Goal: Task Accomplishment & Management: Manage account settings

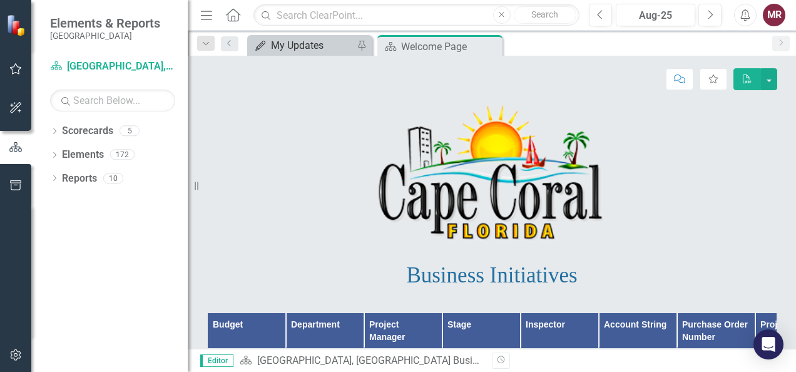
click at [322, 48] on div "My Updates" at bounding box center [312, 46] width 83 height 16
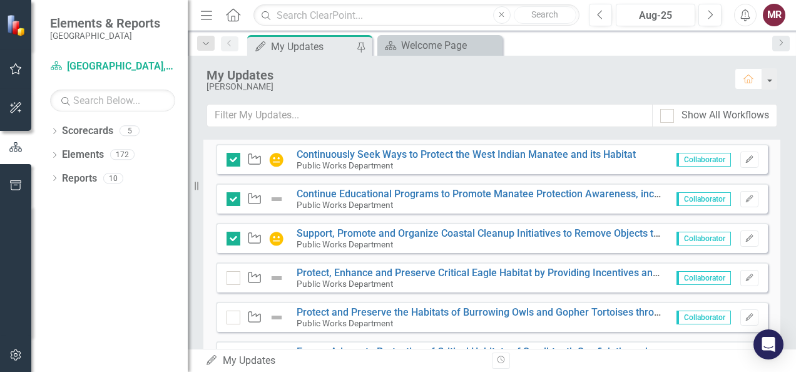
scroll to position [599, 0]
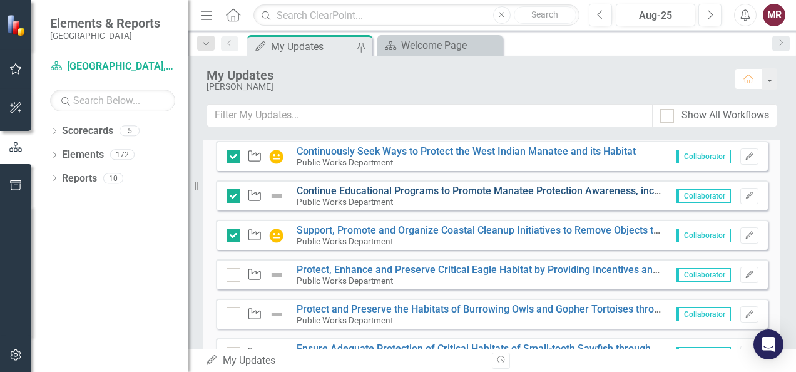
click at [490, 190] on link "Continue Educational Programs to Promote Manatee Protection Awareness, includin…" at bounding box center [622, 191] width 651 height 12
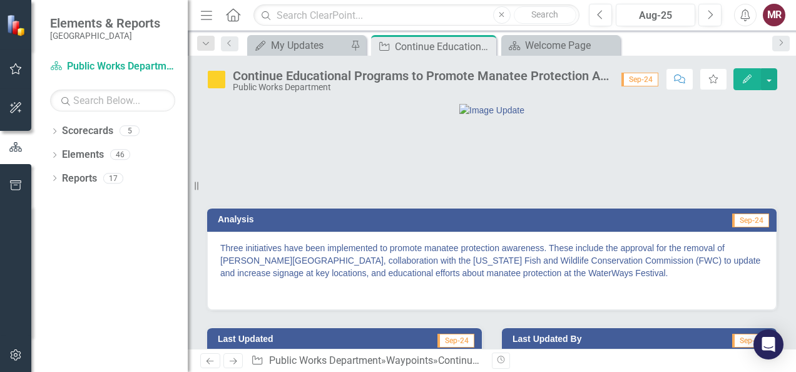
click at [218, 76] on img at bounding box center [216, 79] width 20 height 20
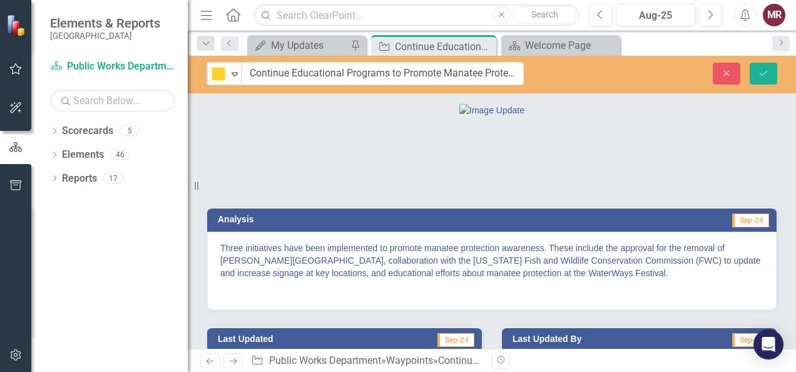
click at [629, 116] on div at bounding box center [491, 109] width 569 height 13
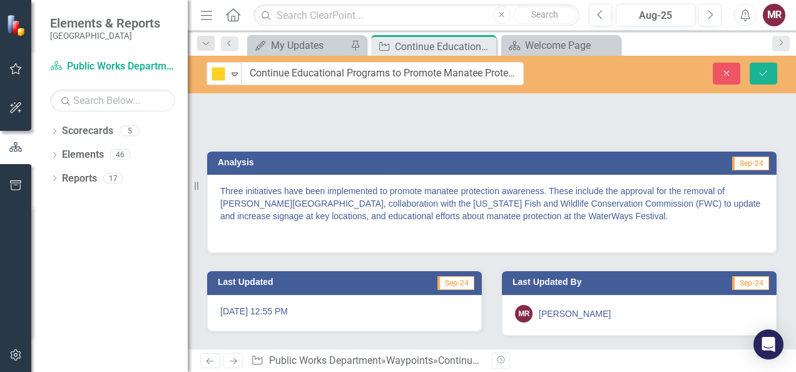
scroll to position [118, 0]
click at [743, 164] on span "Sep-24" at bounding box center [750, 163] width 37 height 14
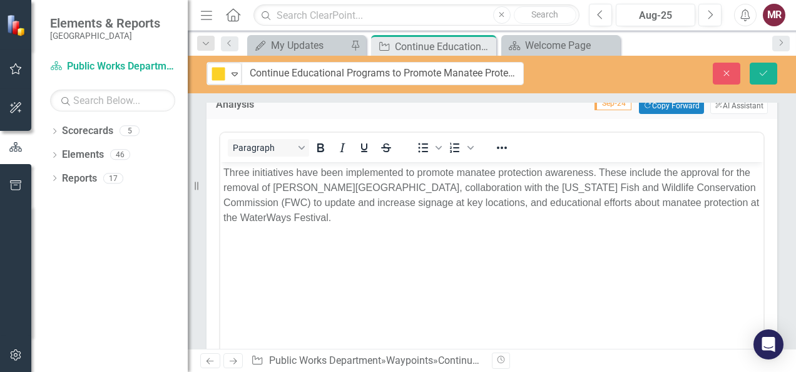
scroll to position [0, 0]
click at [671, 114] on button "Copy Forward Copy Forward" at bounding box center [671, 106] width 64 height 16
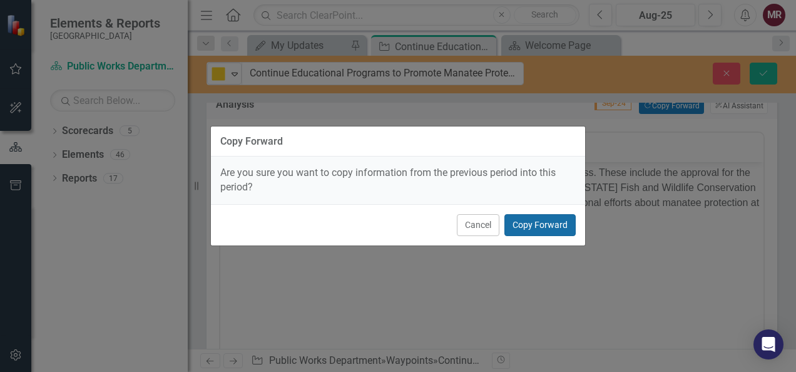
click at [561, 225] on button "Copy Forward" at bounding box center [539, 225] width 71 height 22
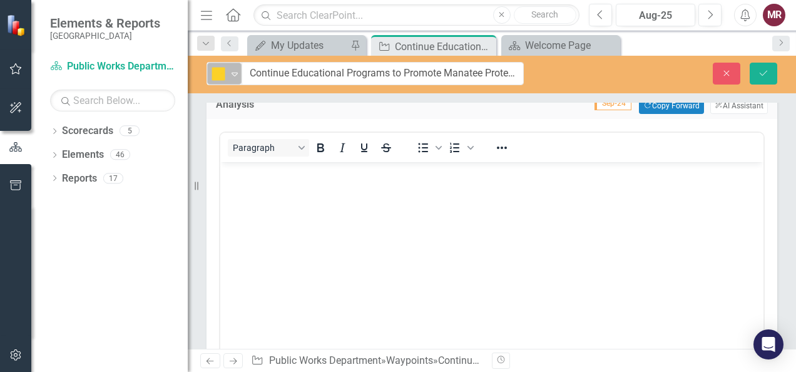
click at [234, 74] on icon "Expand" at bounding box center [234, 74] width 13 height 10
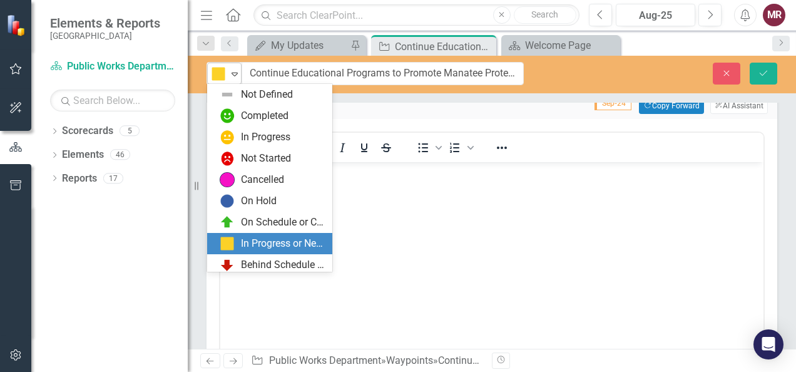
scroll to position [25, 0]
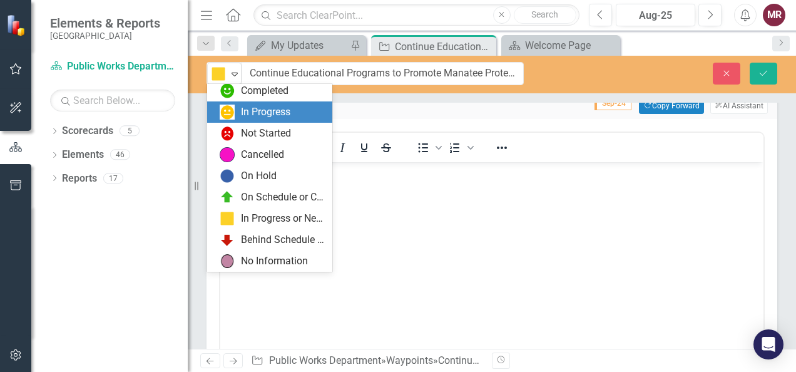
click at [241, 113] on div "In Progress" at bounding box center [265, 112] width 49 height 14
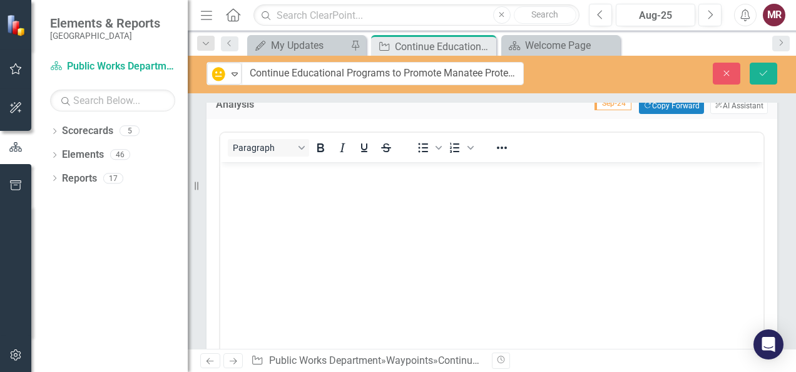
click at [628, 200] on body "Rich Text Area. Press ALT-0 for help." at bounding box center [491, 255] width 543 height 188
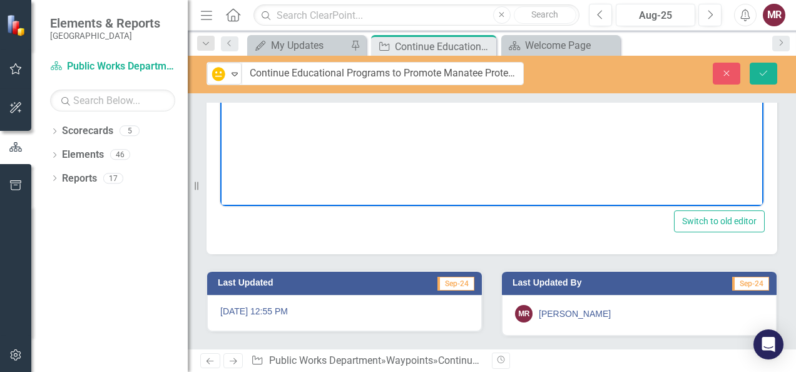
scroll to position [354, 0]
click at [760, 79] on button "Save" at bounding box center [763, 74] width 28 height 22
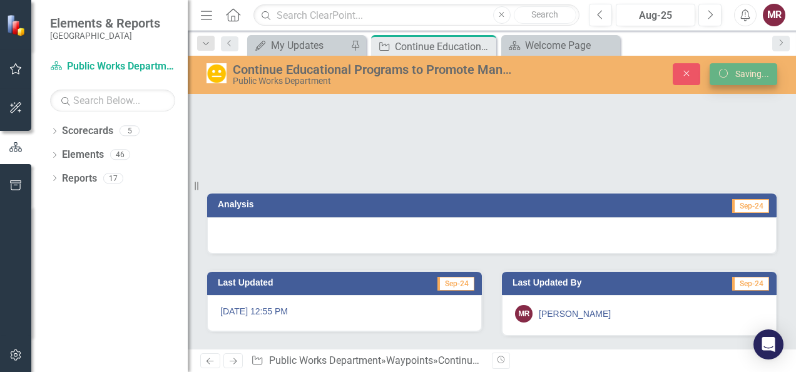
scroll to position [78, 0]
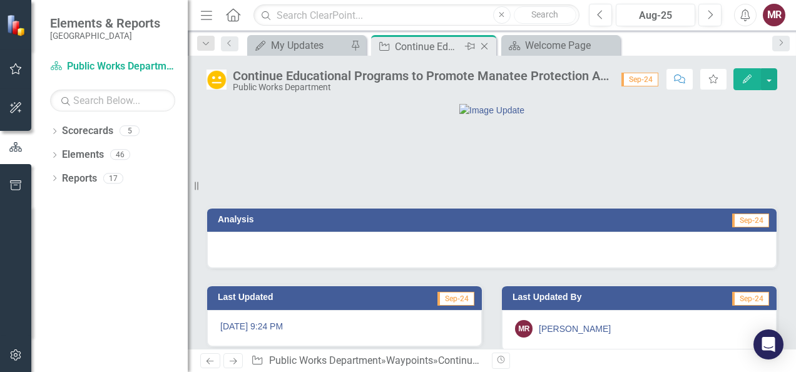
click at [484, 46] on icon at bounding box center [484, 46] width 7 height 7
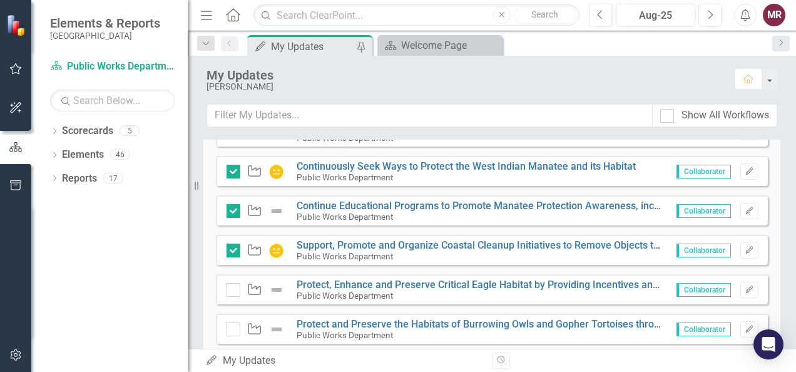
scroll to position [588, 0]
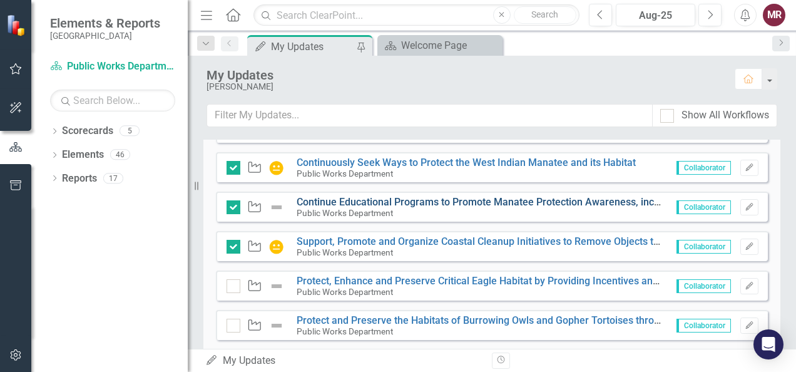
click at [560, 200] on link "Continue Educational Programs to Promote Manatee Protection Awareness, includin…" at bounding box center [622, 202] width 651 height 12
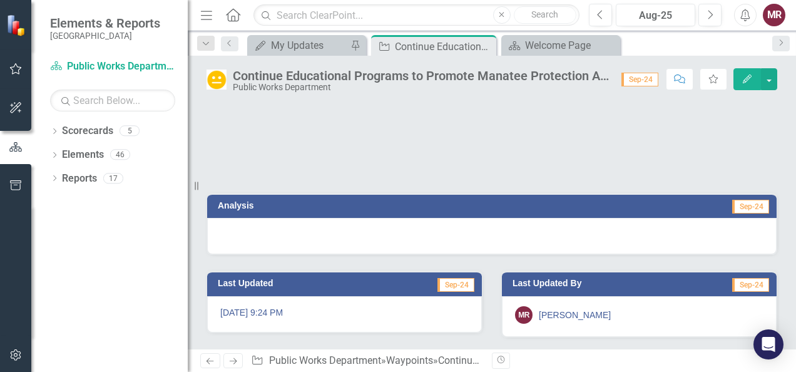
scroll to position [5, 0]
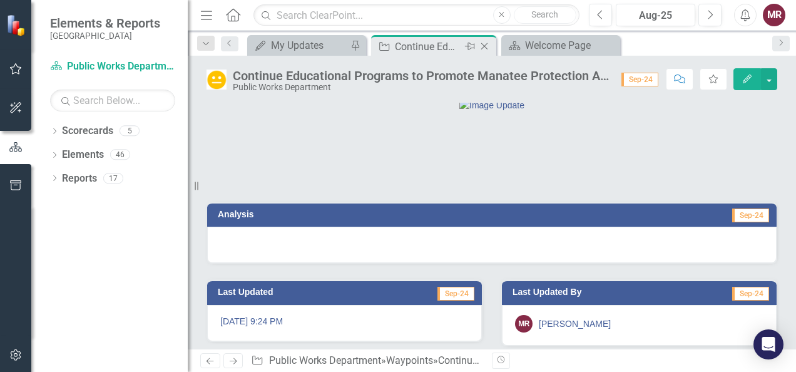
click at [486, 49] on icon "Close" at bounding box center [484, 46] width 13 height 10
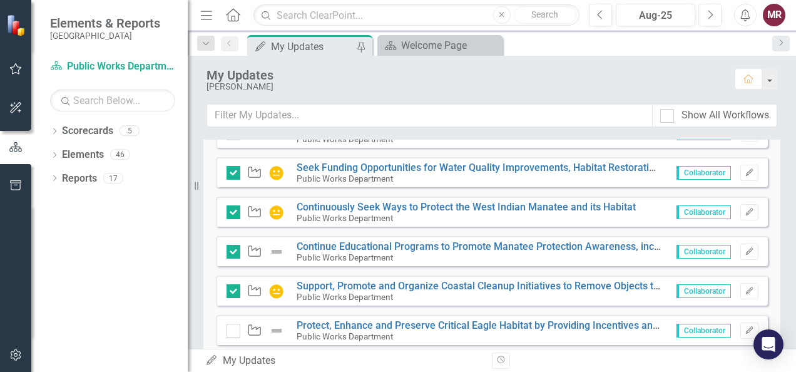
scroll to position [547, 0]
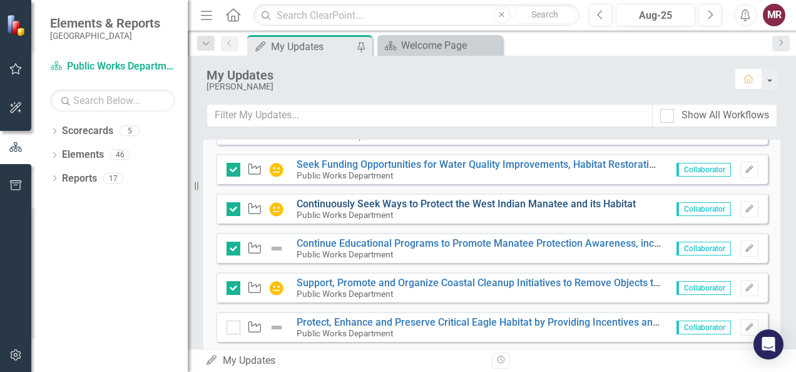
click at [520, 204] on link "Continuously Seek Ways to Protect the West Indian Manatee and its Habitat" at bounding box center [466, 204] width 339 height 12
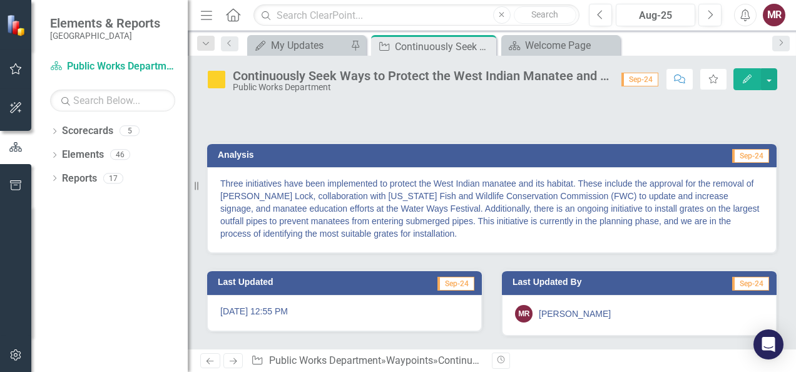
scroll to position [84, 0]
click at [421, 240] on p "Three initiatives have been implemented to protect the West Indian manatee and …" at bounding box center [491, 208] width 543 height 63
drag, startPoint x: 420, startPoint y: 278, endPoint x: 350, endPoint y: 269, distance: 70.1
click at [350, 240] on p "Three initiatives have been implemented to protect the West Indian manatee and …" at bounding box center [491, 208] width 543 height 63
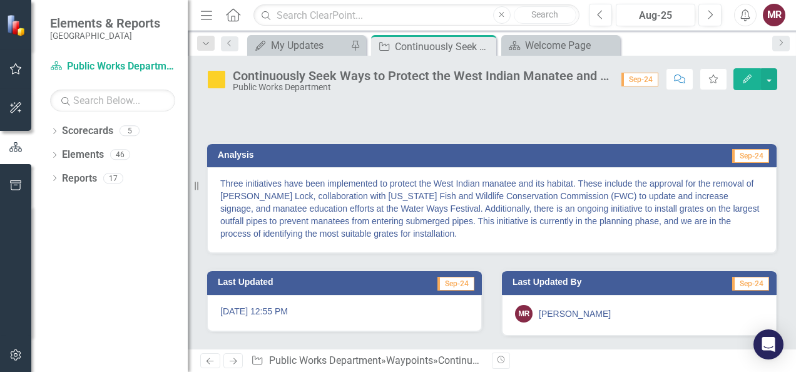
click at [350, 240] on p "Three initiatives have been implemented to protect the West Indian manatee and …" at bounding box center [491, 208] width 543 height 63
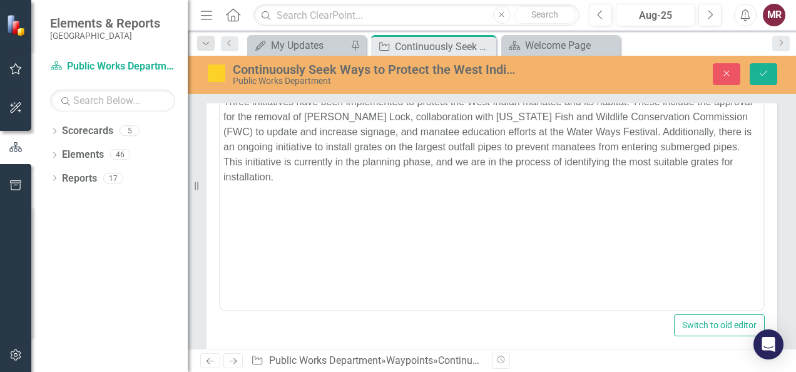
scroll to position [193, 0]
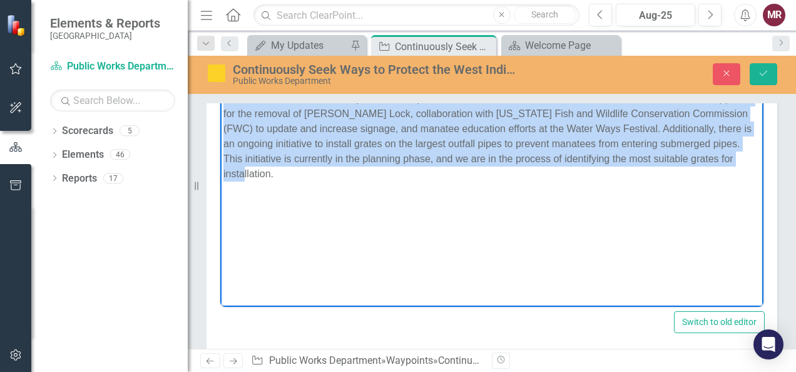
drag, startPoint x: 278, startPoint y: 175, endPoint x: 438, endPoint y: 252, distance: 177.4
click at [220, 99] on html "Three initiatives have been implemented to protect the West Indian manatee and …" at bounding box center [491, 182] width 543 height 188
copy p "Three initiatives have been implemented to protect the West Indian manatee and …"
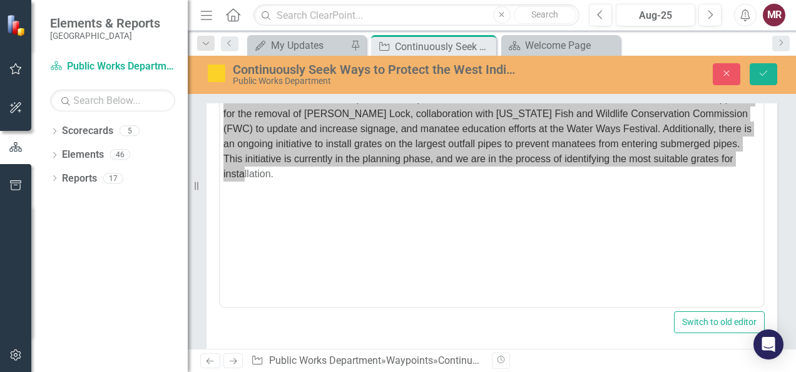
click at [223, 71] on img at bounding box center [216, 73] width 20 height 20
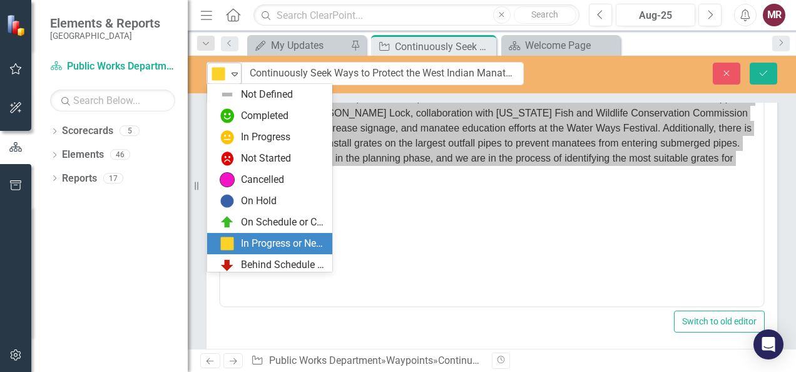
click at [235, 70] on icon "Expand" at bounding box center [234, 74] width 13 height 10
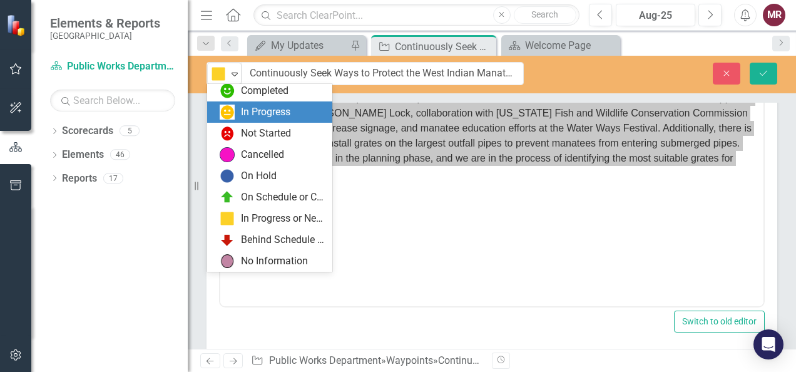
click at [244, 108] on div "In Progress" at bounding box center [265, 112] width 49 height 14
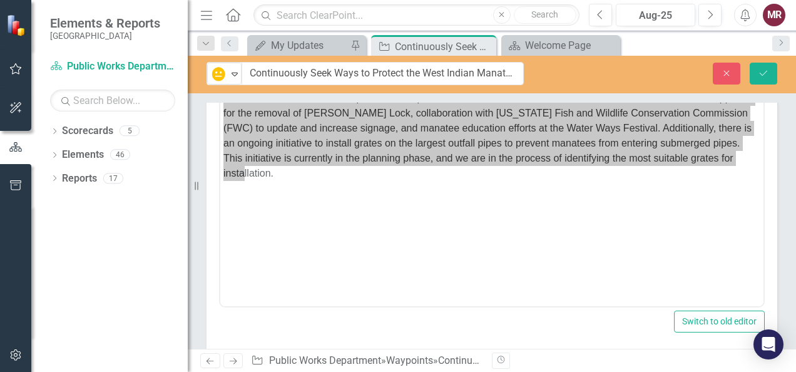
click at [244, 108] on div "<p>Three initiatives have been implemented to protect the West Indian manatee a…" at bounding box center [491, 199] width 571 height 310
click at [758, 70] on icon "Save" at bounding box center [763, 73] width 11 height 9
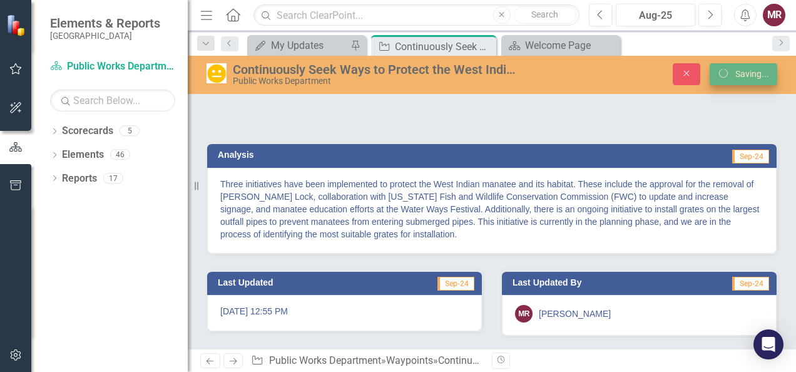
scroll to position [128, 0]
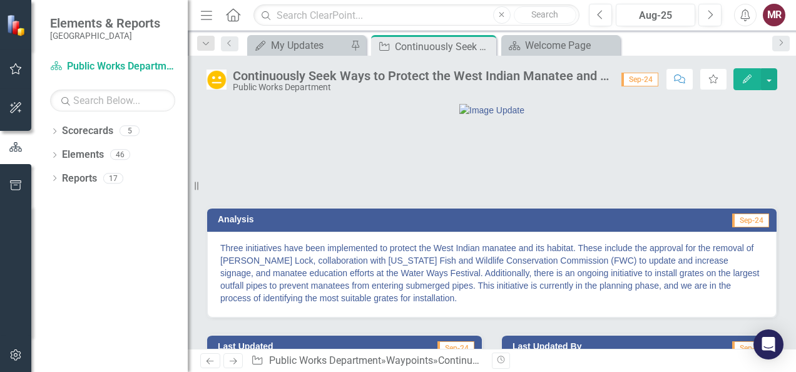
click at [235, 359] on icon "Next" at bounding box center [233, 361] width 11 height 8
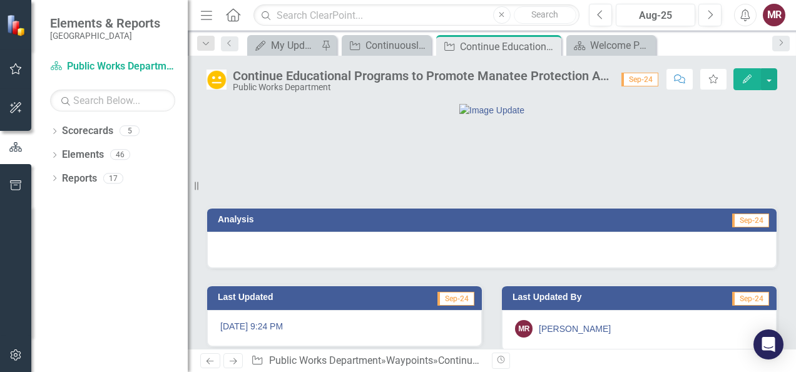
click at [364, 268] on div at bounding box center [491, 249] width 569 height 36
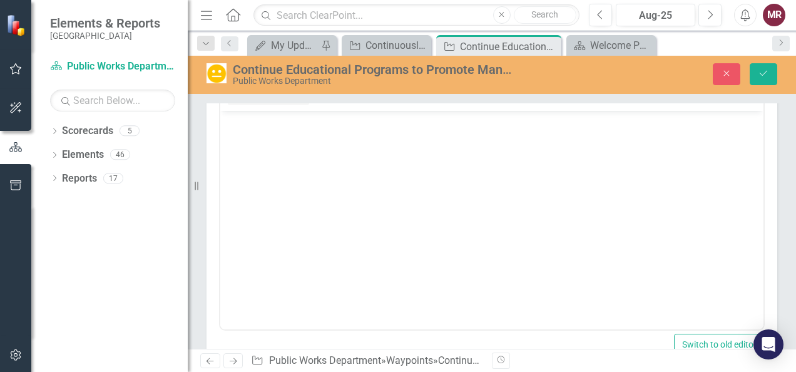
scroll to position [171, 0]
click at [636, 161] on body "Rich Text Area. Press ALT-0 for help." at bounding box center [491, 203] width 543 height 188
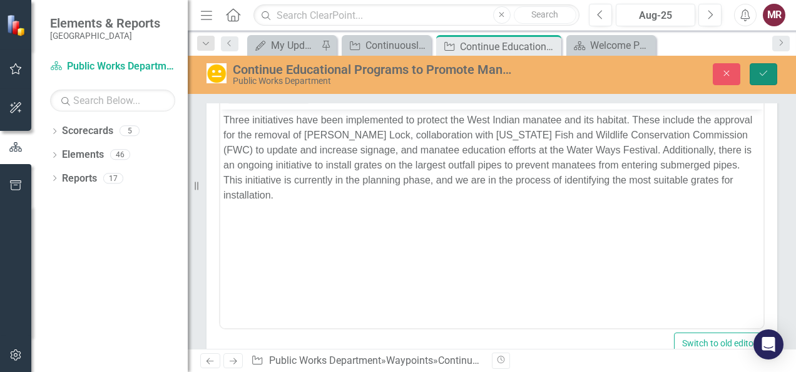
click at [764, 68] on button "Save" at bounding box center [763, 74] width 28 height 22
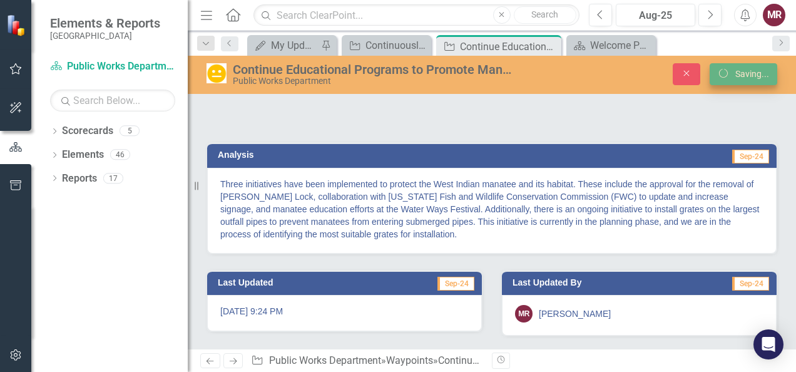
scroll to position [128, 0]
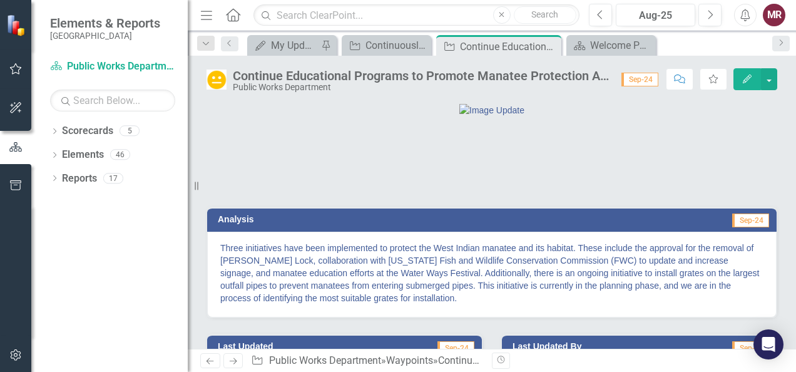
click at [638, 78] on span "Sep-24" at bounding box center [639, 80] width 37 height 14
drag, startPoint x: 638, startPoint y: 78, endPoint x: 637, endPoint y: 114, distance: 36.3
click at [637, 114] on div at bounding box center [491, 109] width 569 height 13
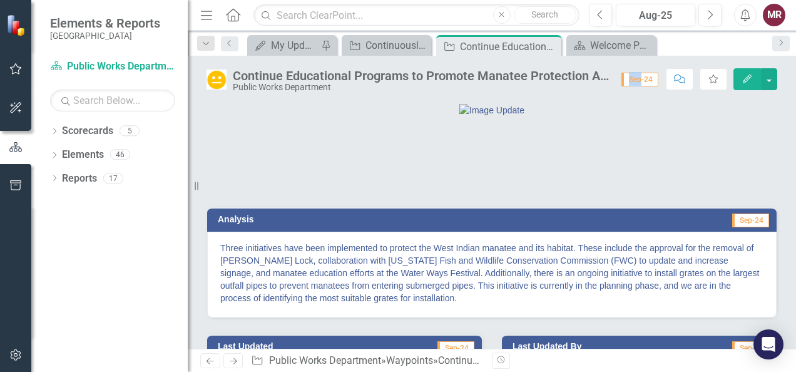
click at [637, 114] on div at bounding box center [491, 109] width 569 height 13
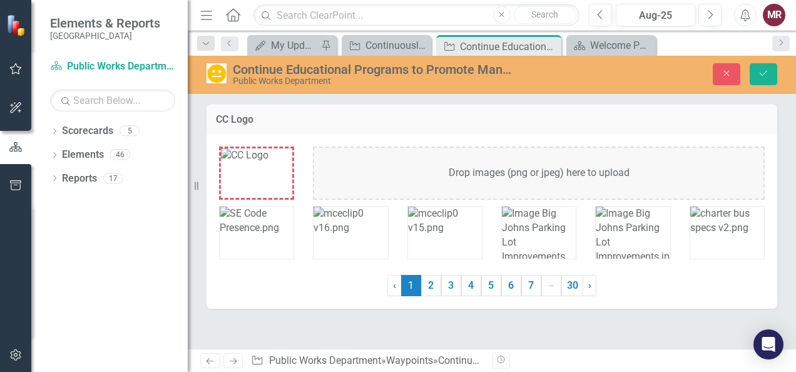
click at [600, 148] on div "Drop images (png or jpeg) here to upload" at bounding box center [539, 172] width 452 height 53
click at [216, 359] on link "Previous" at bounding box center [210, 360] width 20 height 15
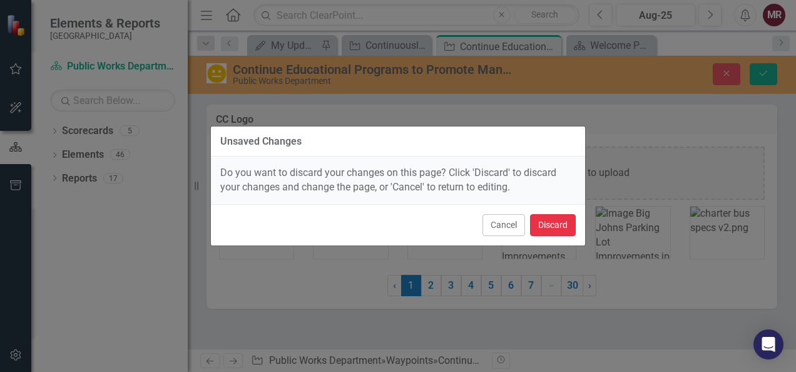
click at [546, 223] on button "Discard" at bounding box center [553, 225] width 46 height 22
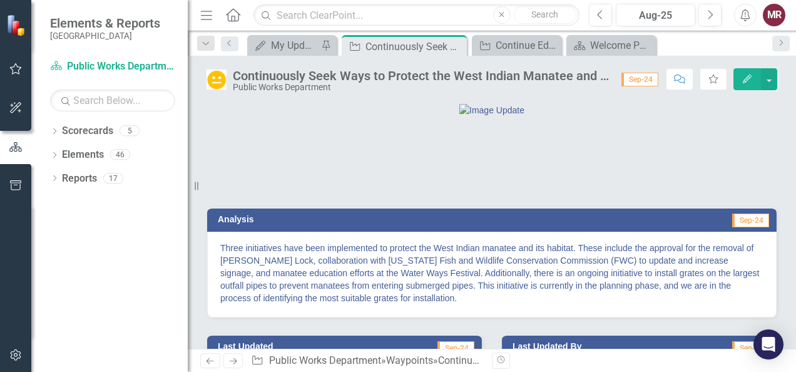
click at [638, 81] on span "Sep-24" at bounding box center [639, 80] width 37 height 14
drag, startPoint x: 638, startPoint y: 81, endPoint x: 637, endPoint y: 99, distance: 18.8
click at [637, 99] on div "Continuously Seek Ways to Protect the West Indian Manatee and its Habitat Publi…" at bounding box center [492, 202] width 608 height 293
click at [647, 80] on span "Sep-24" at bounding box center [639, 80] width 37 height 14
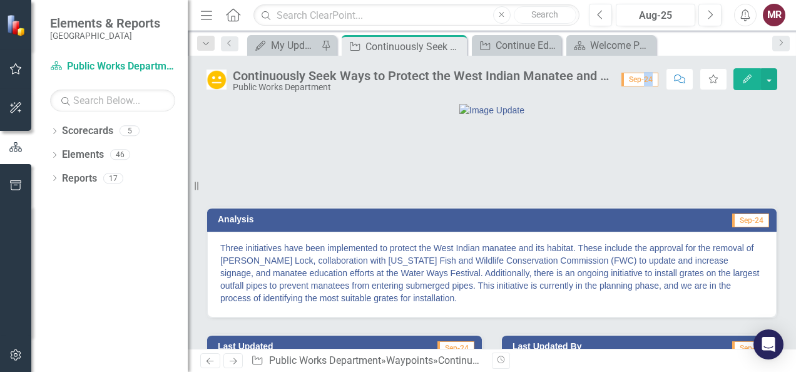
click at [647, 80] on span "Sep-24" at bounding box center [639, 80] width 37 height 14
drag, startPoint x: 647, startPoint y: 80, endPoint x: 646, endPoint y: 119, distance: 38.8
click at [646, 116] on div at bounding box center [491, 109] width 569 height 13
click at [769, 82] on button "button" at bounding box center [769, 79] width 16 height 22
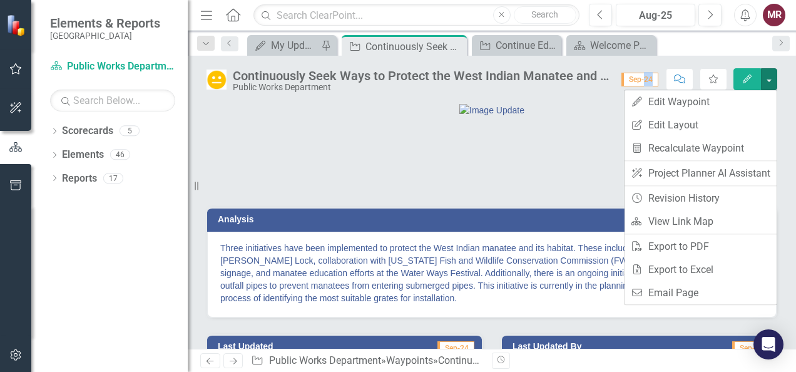
click at [601, 116] on div at bounding box center [491, 109] width 569 height 13
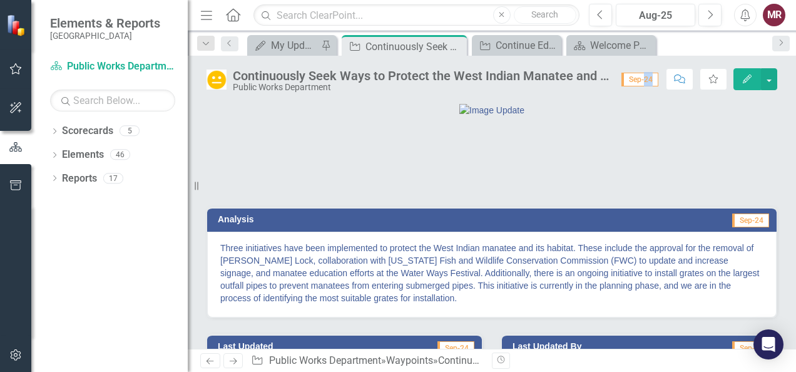
click at [744, 85] on button "Edit" at bounding box center [747, 79] width 28 height 22
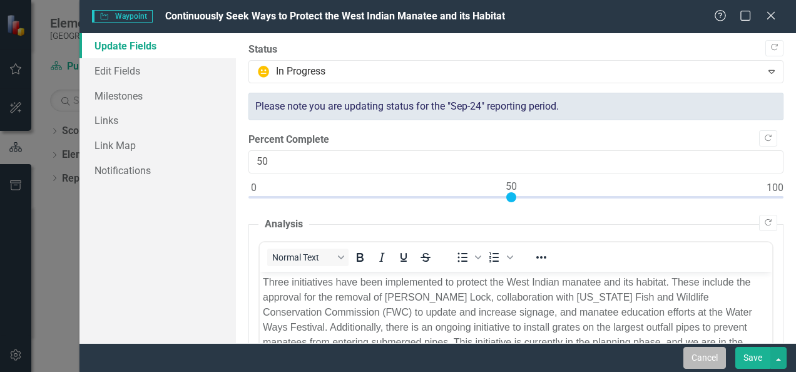
click at [703, 359] on button "Cancel" at bounding box center [704, 358] width 43 height 22
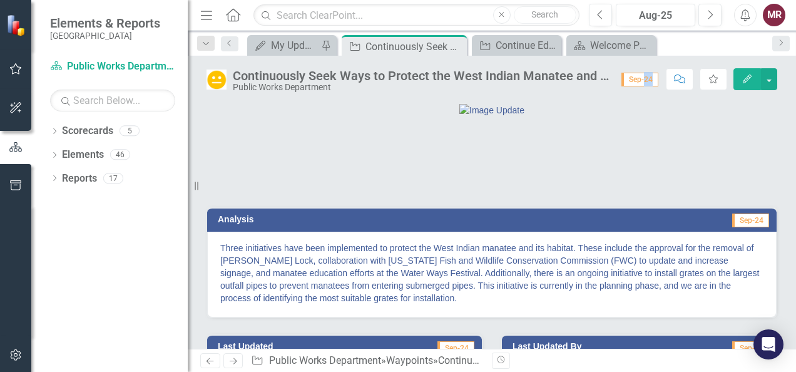
click at [654, 116] on div at bounding box center [491, 109] width 569 height 13
click at [639, 79] on span "Sep-24" at bounding box center [639, 80] width 37 height 14
drag, startPoint x: 639, startPoint y: 79, endPoint x: 639, endPoint y: 114, distance: 35.0
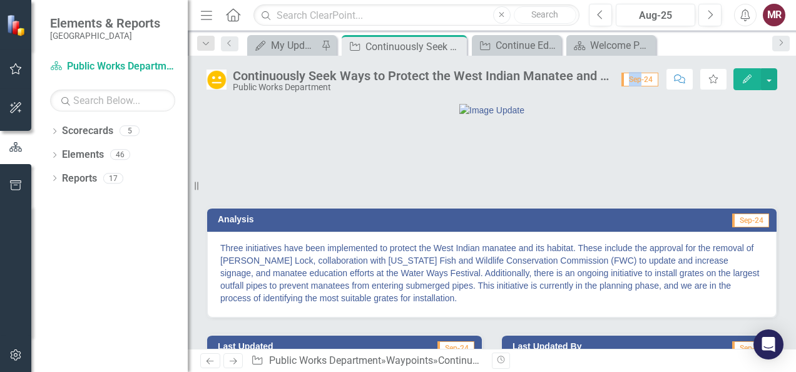
click at [639, 114] on div at bounding box center [491, 109] width 569 height 13
click at [734, 227] on span "Sep-24" at bounding box center [750, 220] width 37 height 14
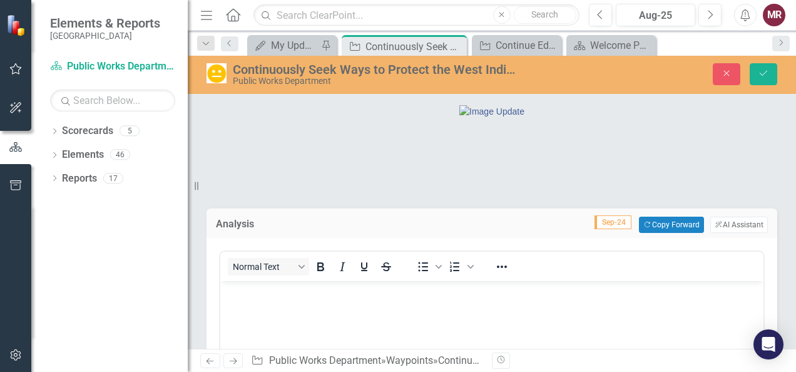
click at [734, 233] on button "ClearPoint AI AI Assistant" at bounding box center [739, 224] width 58 height 16
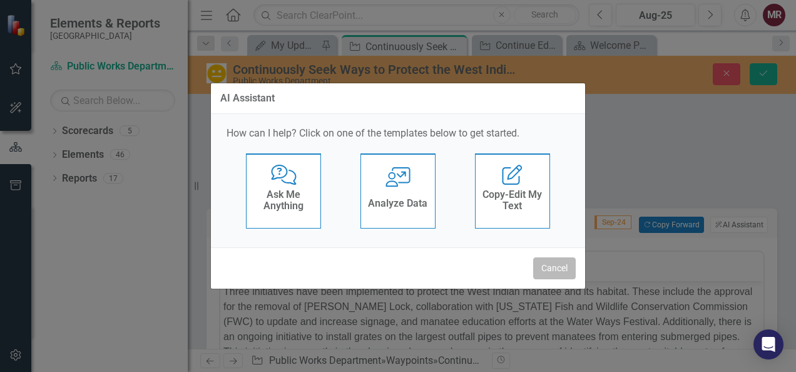
click at [561, 265] on button "Cancel" at bounding box center [554, 268] width 43 height 22
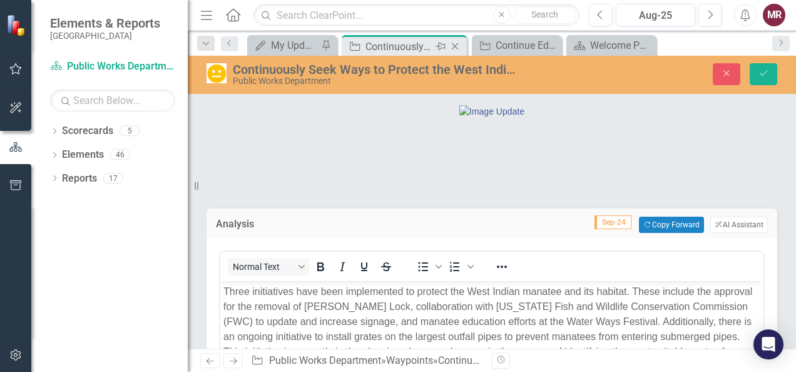
click at [452, 46] on icon "Close" at bounding box center [455, 46] width 13 height 10
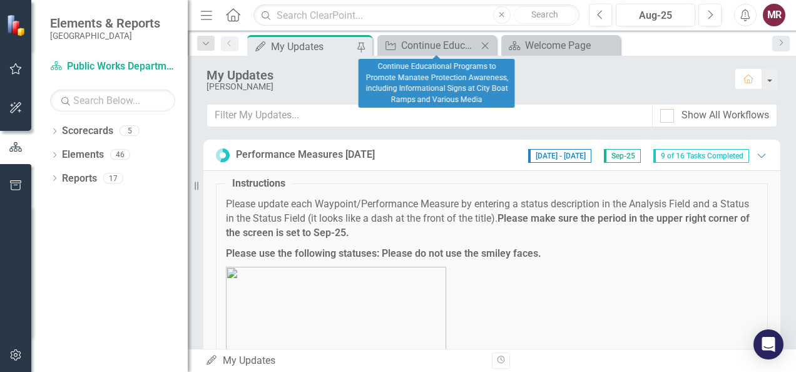
click at [484, 44] on icon at bounding box center [485, 45] width 7 height 7
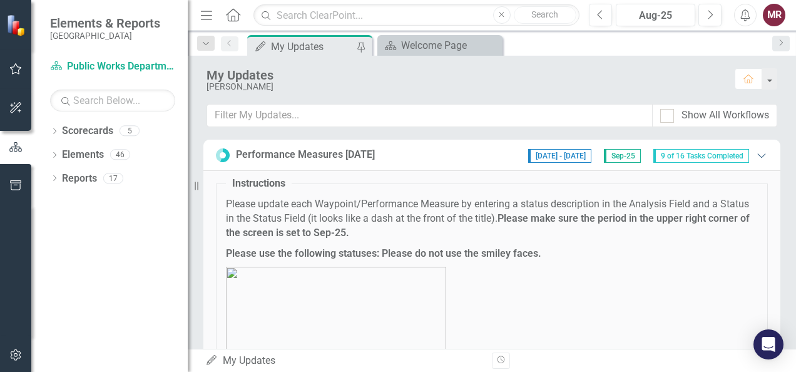
click at [755, 151] on icon "Expanded" at bounding box center [761, 155] width 13 height 10
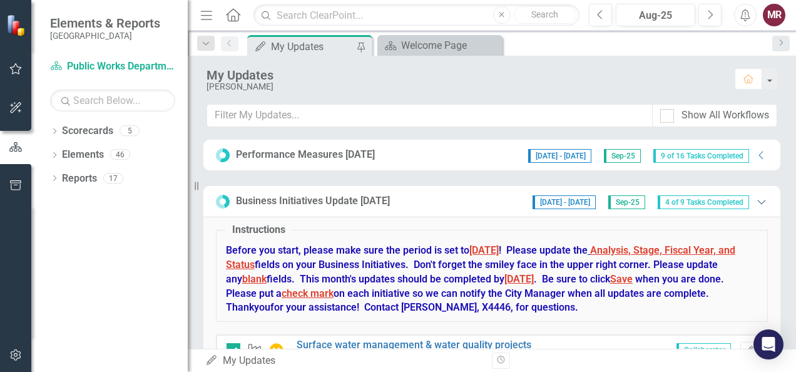
click at [755, 199] on icon "Expanded" at bounding box center [761, 201] width 13 height 10
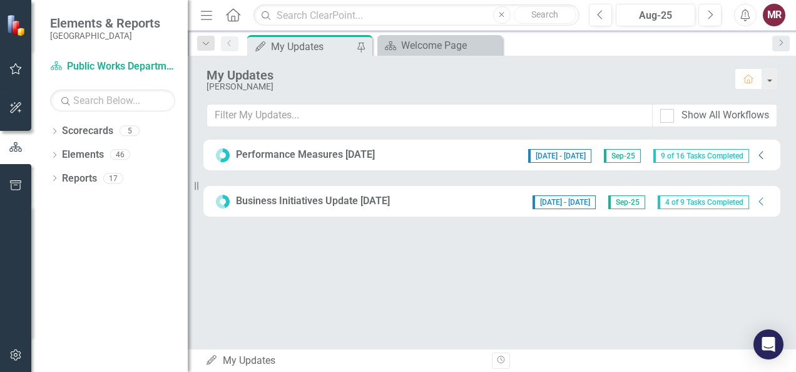
click at [761, 159] on icon "Collapse" at bounding box center [761, 155] width 13 height 10
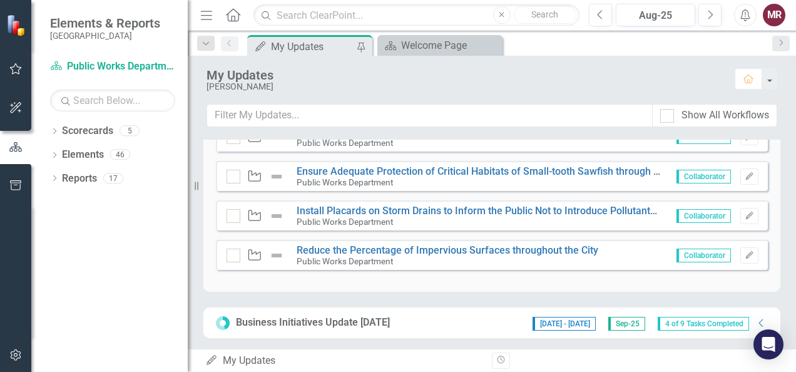
scroll to position [778, 0]
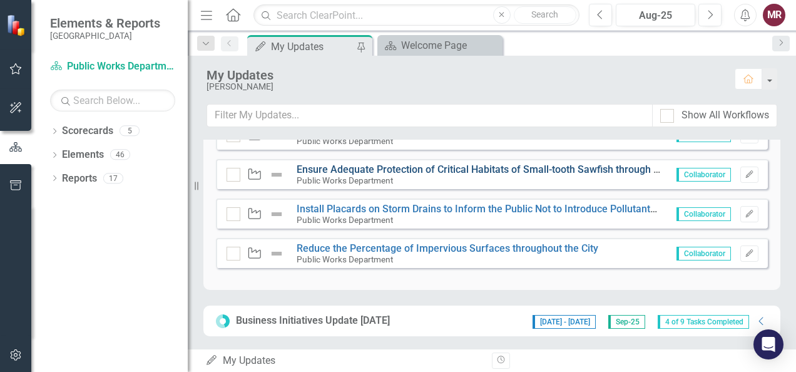
click at [568, 166] on link "Ensure Adequate Protection of Critical Habitats of Small-tooth Sawfish through …" at bounding box center [524, 169] width 454 height 12
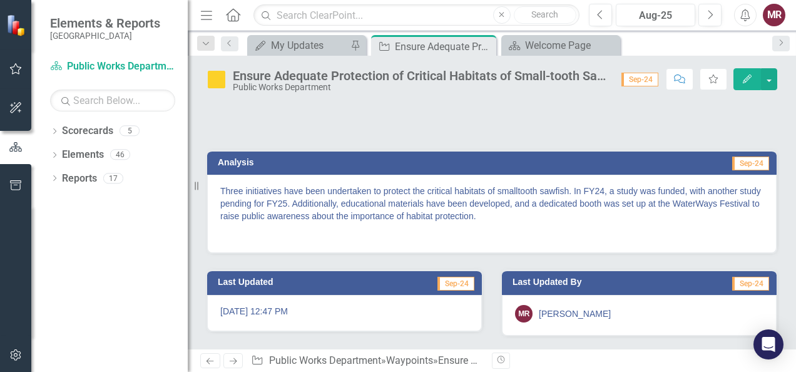
scroll to position [119, 0]
click at [558, 215] on p "Three initiatives have been undertaken to protect the critical habitats of smal…" at bounding box center [491, 205] width 543 height 40
click at [536, 215] on p "Three initiatives have been undertaken to protect the critical habitats of smal…" at bounding box center [491, 205] width 543 height 40
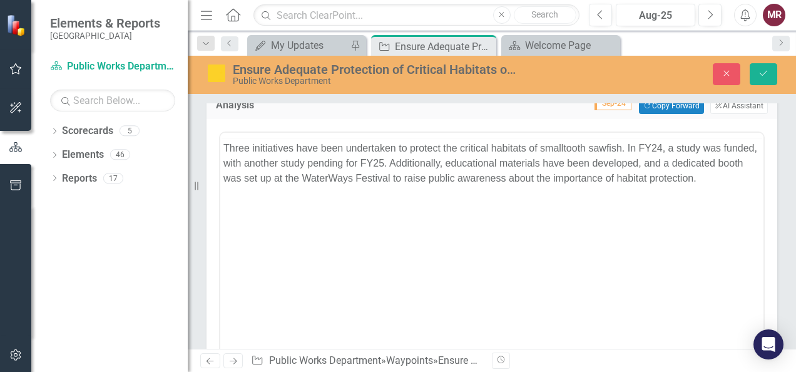
scroll to position [0, 0]
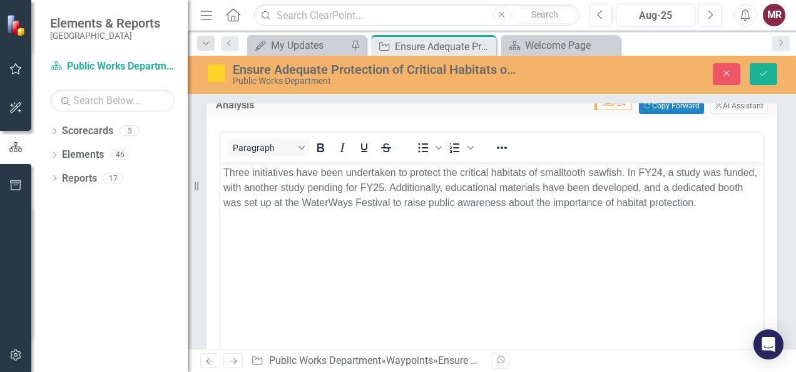
click at [420, 189] on p "Three initiatives have been undertaken to protect the critical habitats of smal…" at bounding box center [491, 187] width 537 height 45
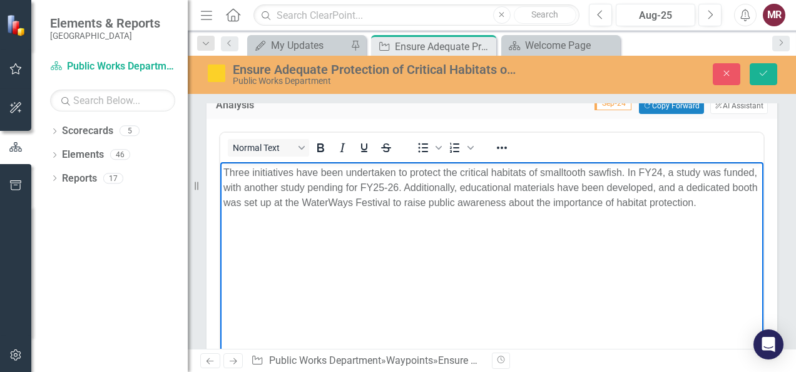
click at [695, 187] on p "Three initiatives have been undertaken to protect the critical habitats of smal…" at bounding box center [491, 187] width 537 height 45
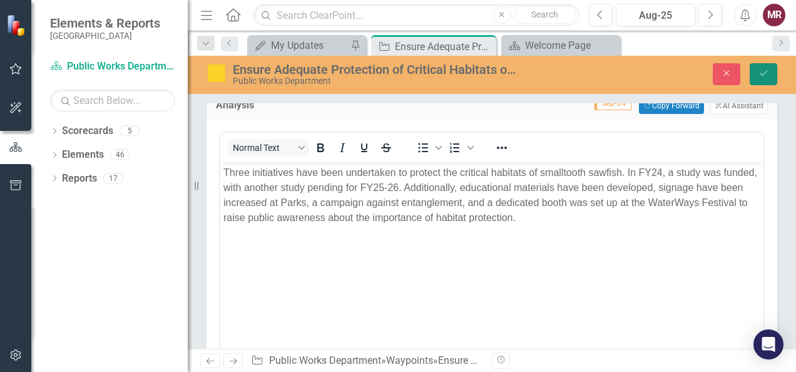
click at [762, 69] on icon "Save" at bounding box center [763, 73] width 11 height 9
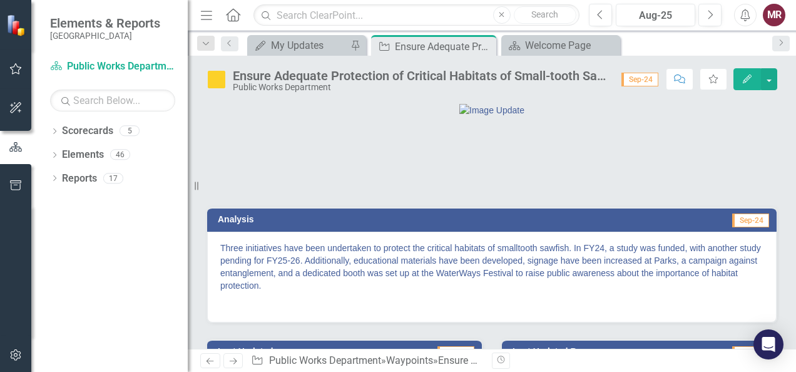
click at [220, 80] on img at bounding box center [216, 79] width 20 height 20
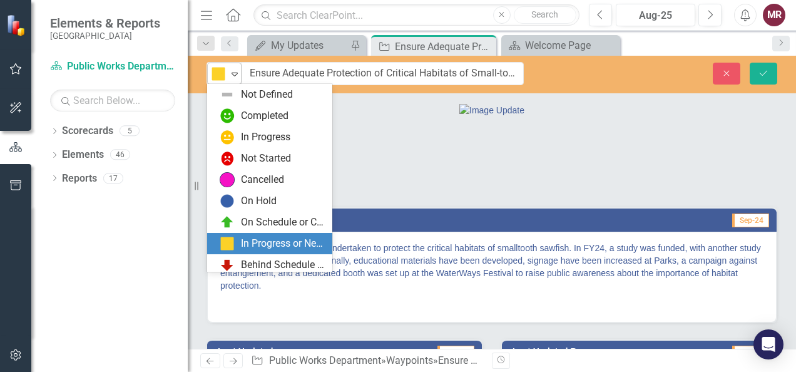
click at [231, 79] on div "Expand" at bounding box center [234, 73] width 13 height 21
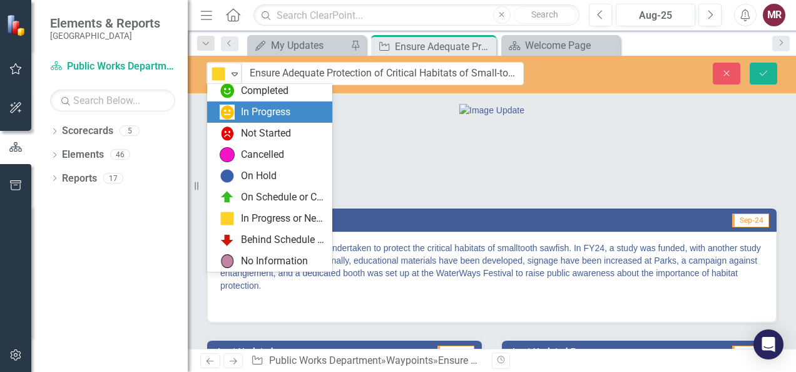
click at [238, 116] on div "In Progress" at bounding box center [272, 111] width 105 height 15
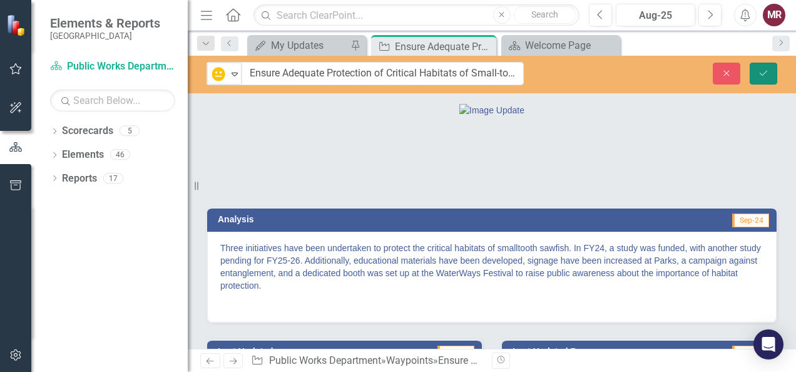
click at [768, 70] on icon "Save" at bounding box center [763, 73] width 11 height 9
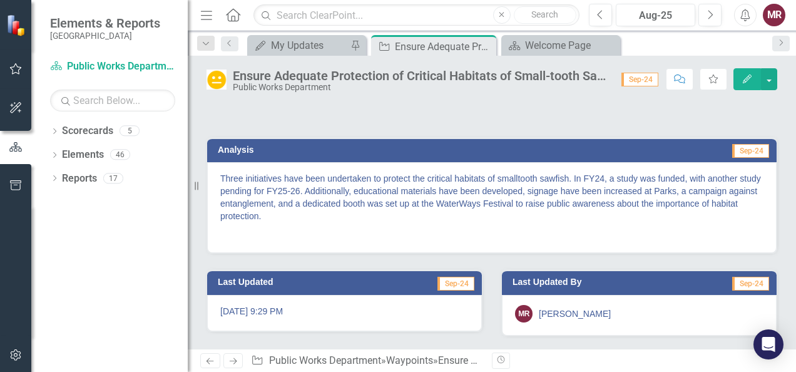
scroll to position [131, 0]
click at [484, 49] on icon "Close" at bounding box center [484, 46] width 13 height 10
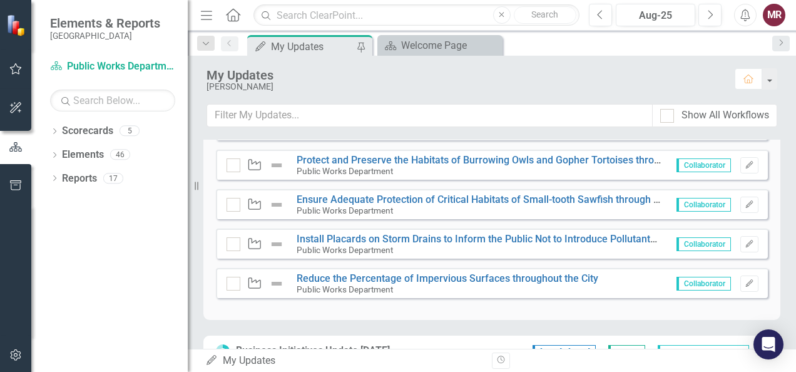
scroll to position [754, 0]
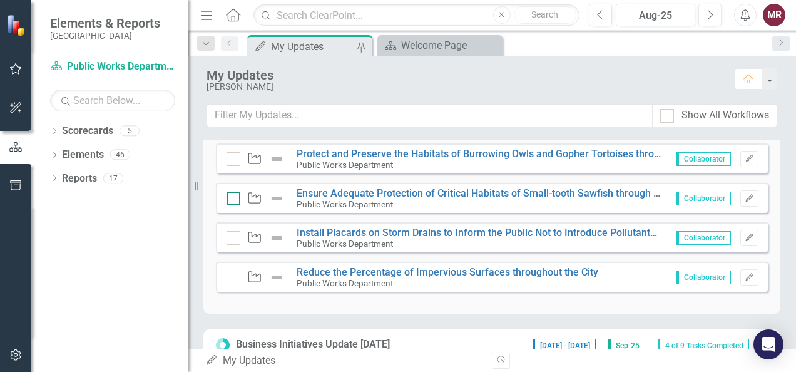
click at [231, 195] on input "checkbox" at bounding box center [230, 195] width 8 height 8
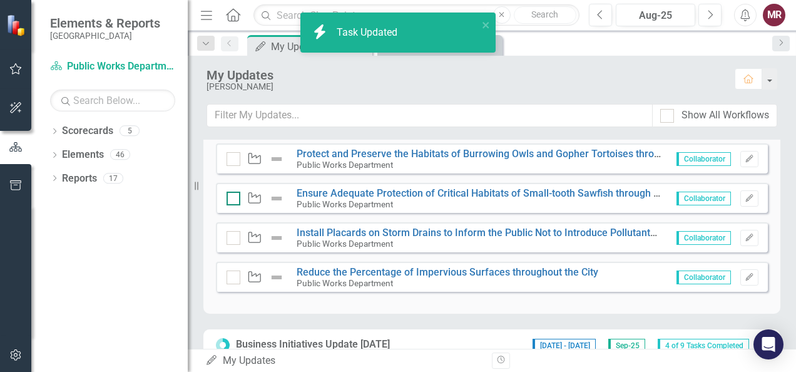
checkbox input "true"
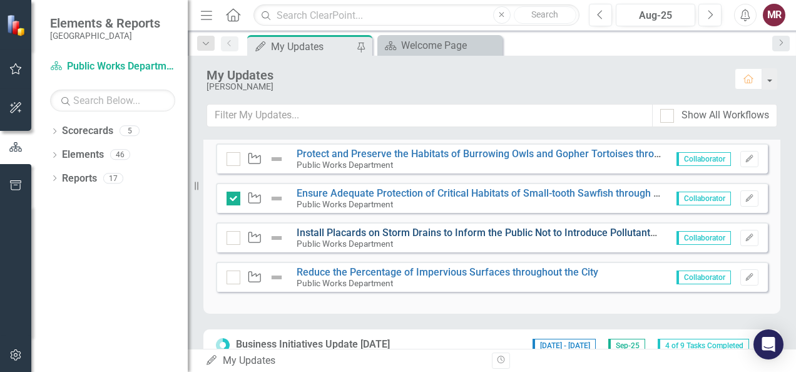
click at [370, 229] on link "Install Placards on Storm Drains to Inform the Public Not to Introduce Pollutan…" at bounding box center [507, 232] width 421 height 12
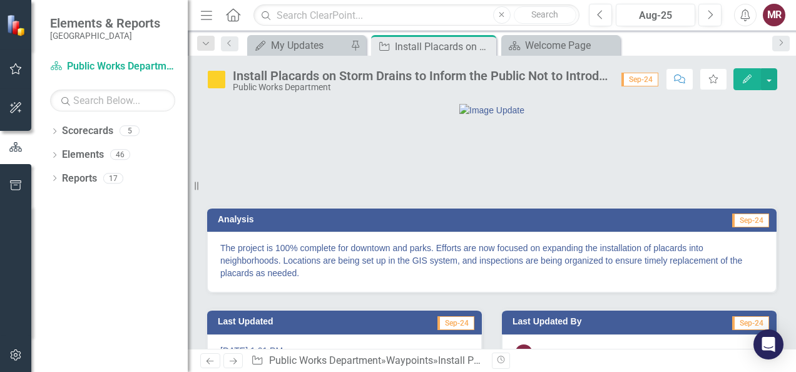
click at [215, 83] on img at bounding box center [216, 79] width 20 height 20
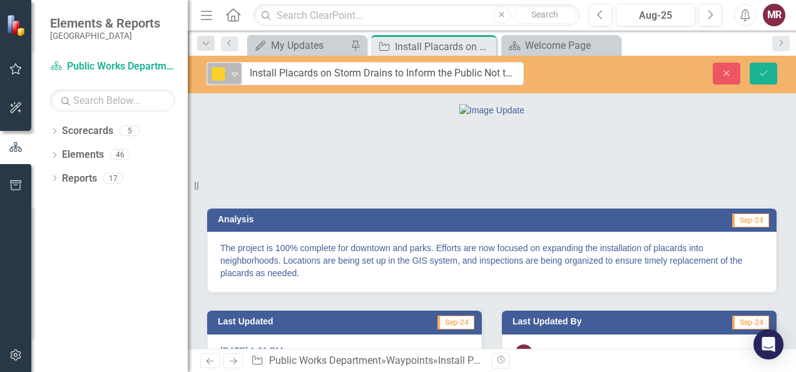
click at [231, 71] on icon "Expand" at bounding box center [234, 74] width 13 height 10
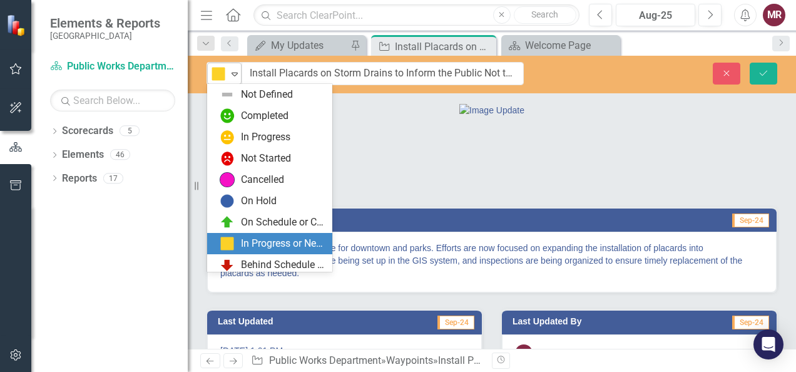
scroll to position [25, 0]
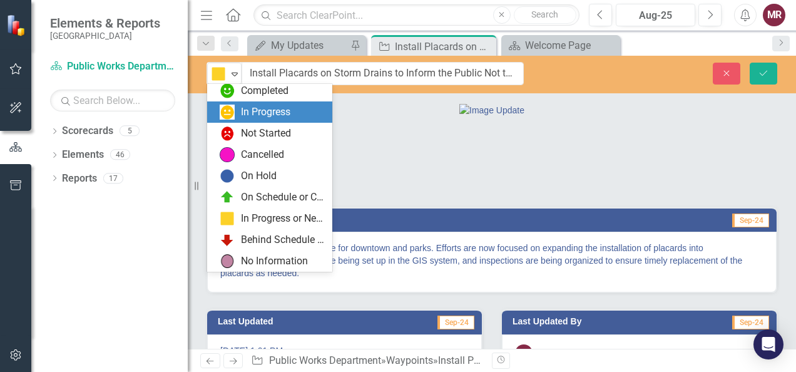
click at [241, 110] on div "In Progress" at bounding box center [265, 112] width 49 height 14
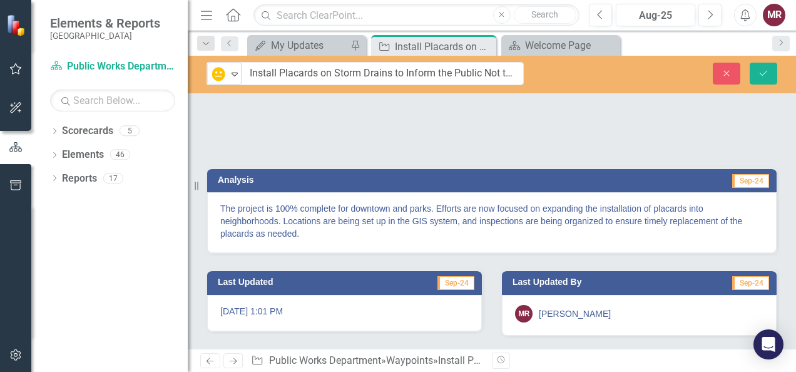
scroll to position [101, 0]
click at [333, 236] on p "The project is 100% complete for downtown and parks. Efforts are now focused on…" at bounding box center [491, 221] width 543 height 38
click at [414, 233] on p "The project is 100% complete for downtown and parks. Efforts are now focused on…" at bounding box center [491, 221] width 543 height 38
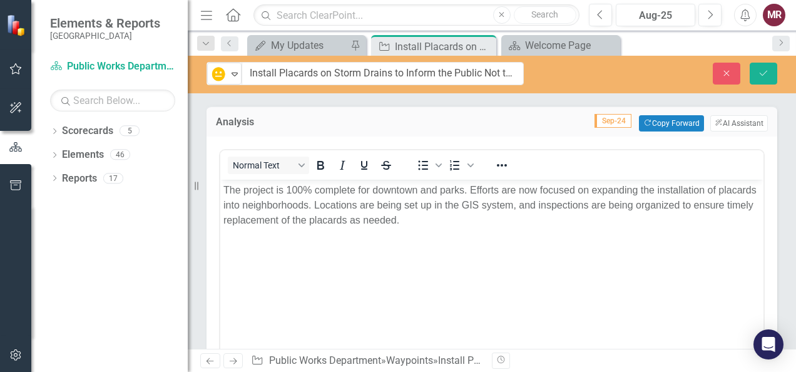
scroll to position [0, 0]
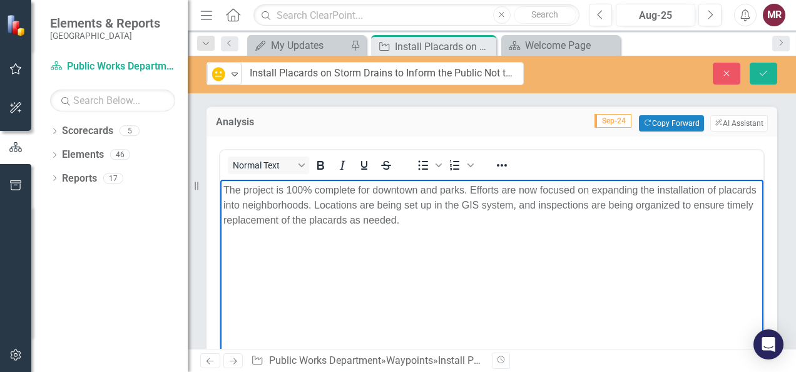
click at [487, 219] on p "The project is 100% complete for downtown and parks. Efforts are now focused on…" at bounding box center [491, 204] width 537 height 45
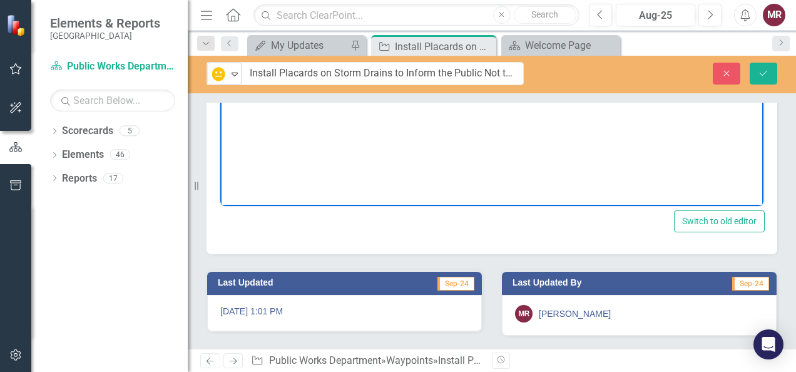
scroll to position [354, 0]
click at [397, 315] on div "[DATE] 1:01 PM" at bounding box center [344, 313] width 275 height 36
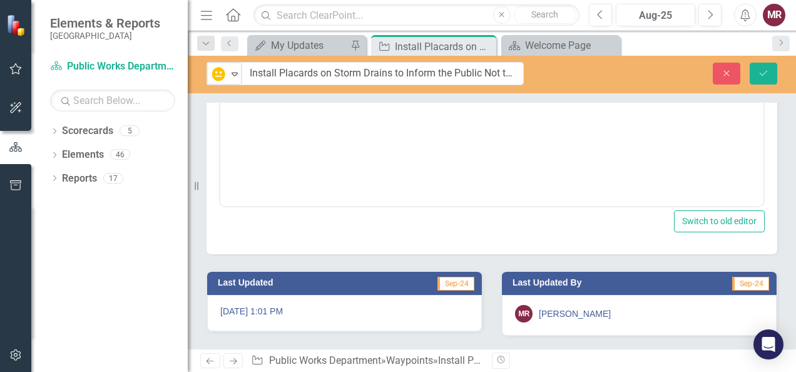
click at [397, 315] on div "[DATE] 1:01 PM" at bounding box center [344, 313] width 275 height 36
click at [767, 73] on icon "Save" at bounding box center [763, 73] width 11 height 9
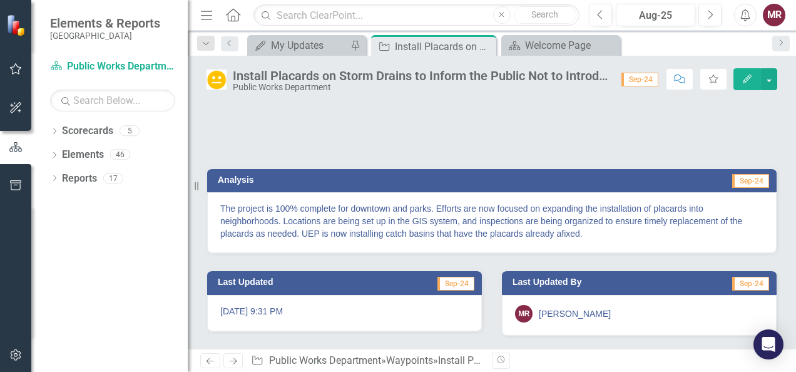
scroll to position [101, 0]
click at [484, 46] on icon at bounding box center [484, 46] width 7 height 7
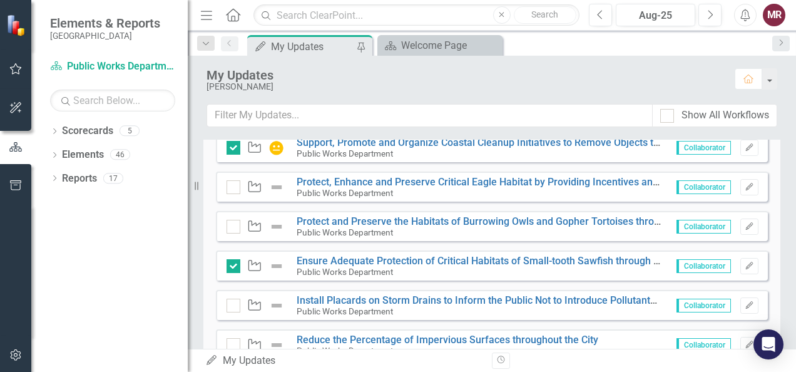
scroll to position [676, 0]
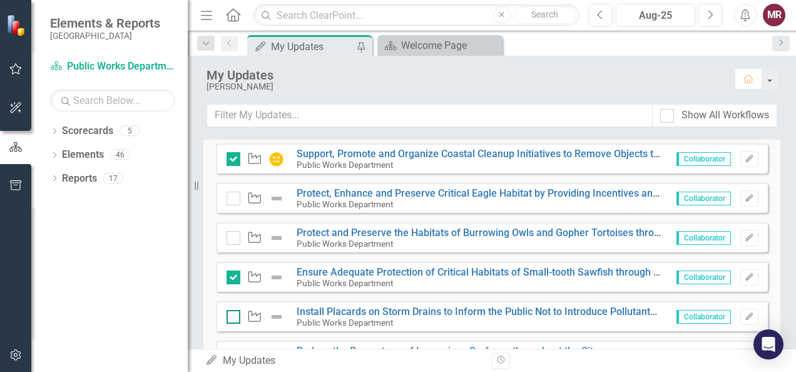
click at [233, 315] on input "checkbox" at bounding box center [230, 314] width 8 height 8
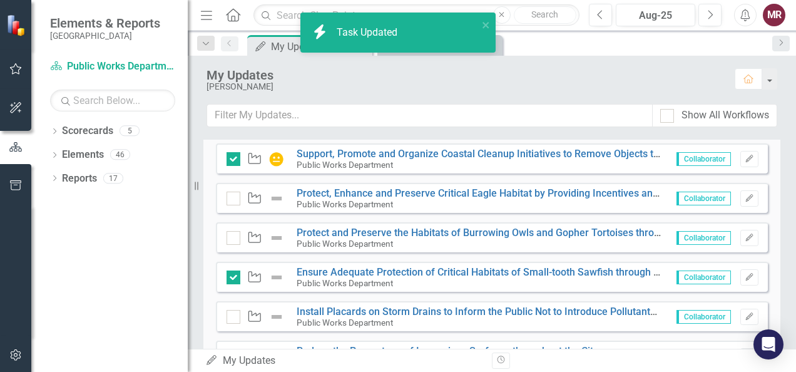
checkbox input "true"
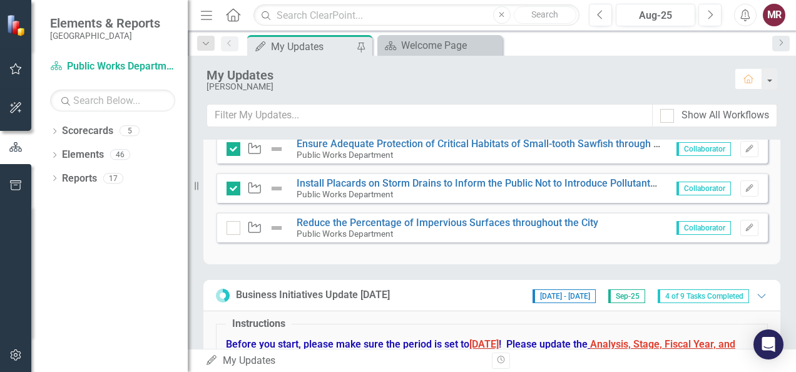
scroll to position [807, 0]
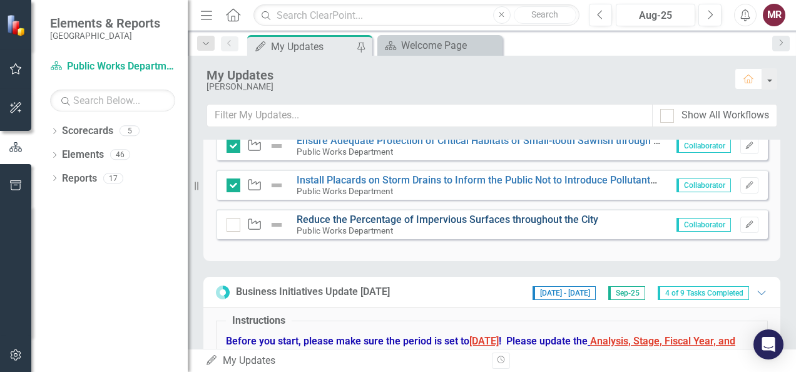
click at [569, 215] on link "Reduce the Percentage of Impervious Surfaces throughout the City" at bounding box center [448, 219] width 302 height 12
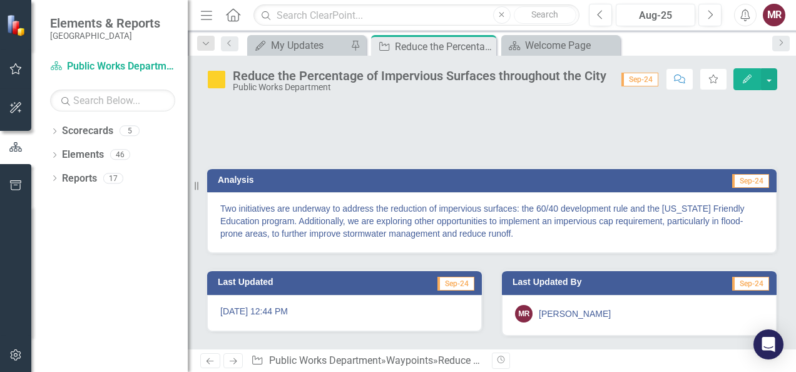
scroll to position [101, 0]
click at [569, 240] on p "Two initiatives are underway to address the reduction of impervious surfaces: t…" at bounding box center [491, 221] width 543 height 38
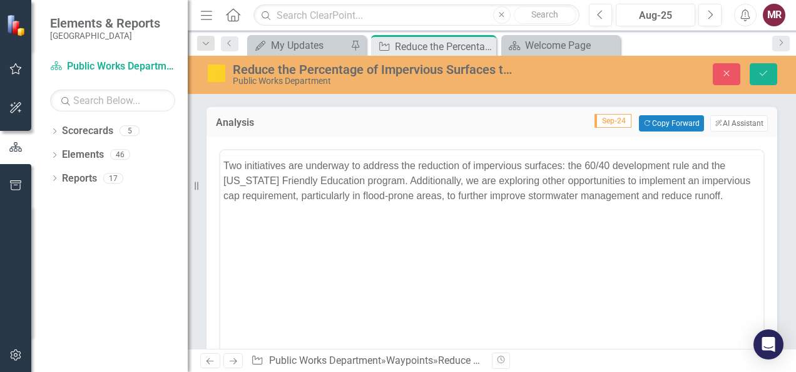
scroll to position [0, 0]
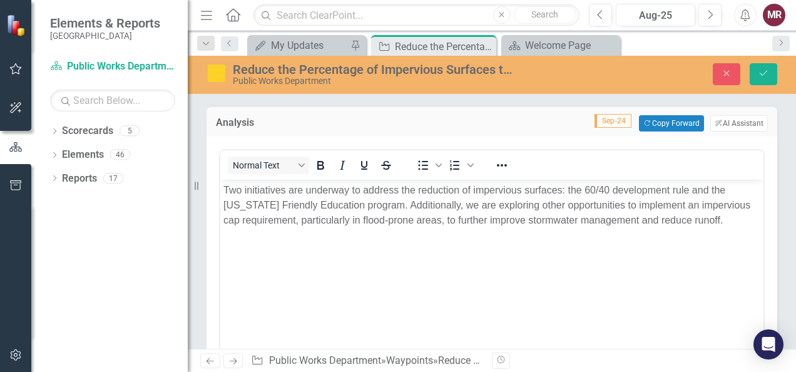
click at [213, 78] on img at bounding box center [216, 73] width 20 height 20
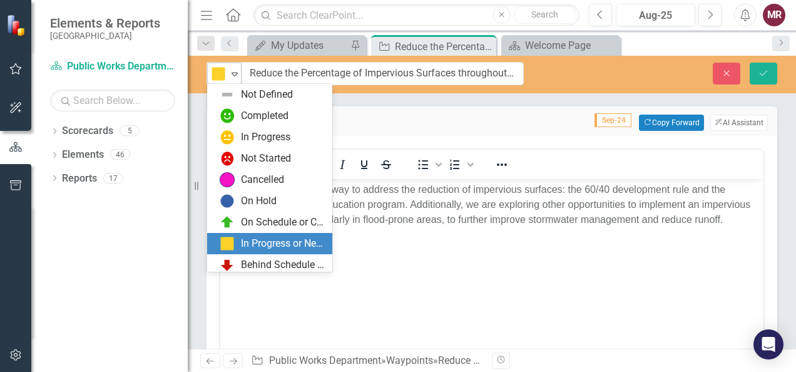
scroll to position [25, 0]
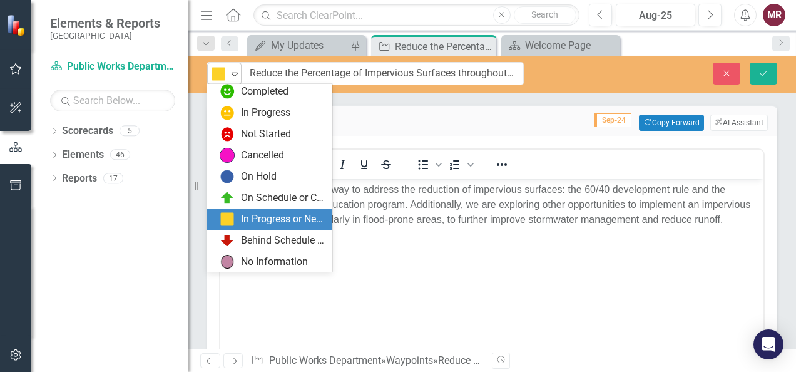
click at [234, 74] on icon "Expand" at bounding box center [234, 74] width 13 height 10
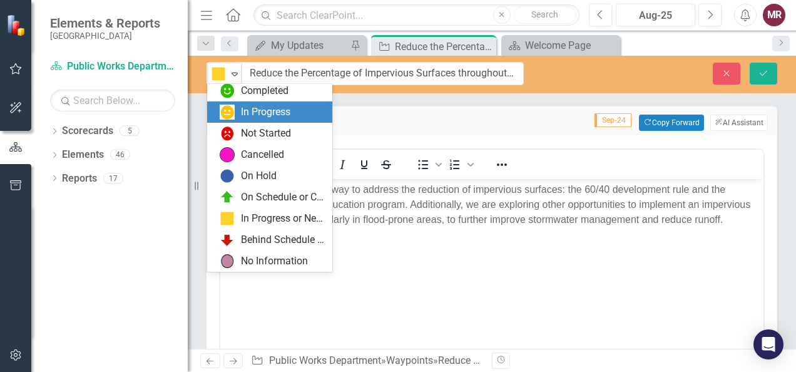
click at [251, 109] on div "In Progress" at bounding box center [265, 112] width 49 height 14
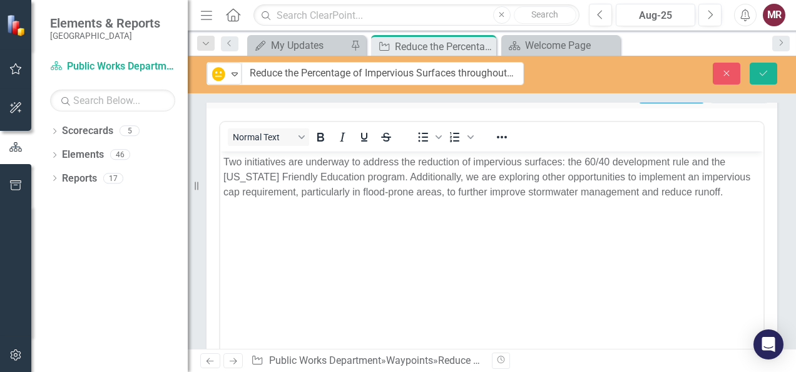
scroll to position [126, 0]
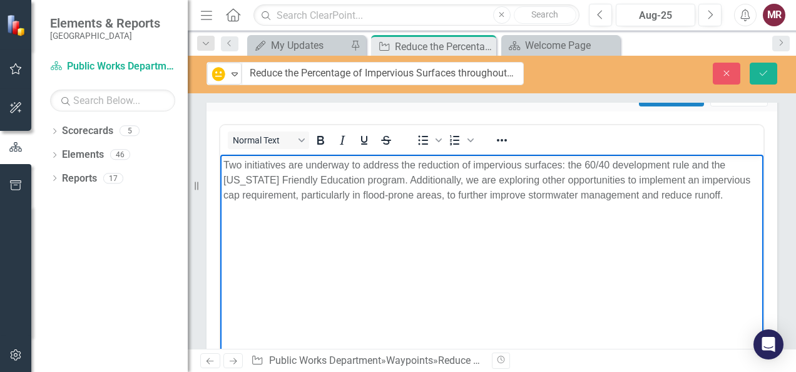
click at [714, 190] on p "Two initiatives are underway to address the reduction of impervious surfaces: t…" at bounding box center [491, 179] width 537 height 45
click at [586, 168] on p "Two initiatives are underway to address the reduction of impervious surfaces: t…" at bounding box center [491, 179] width 537 height 45
click at [283, 183] on p "Two initiatives are underway to address the reduction of impervious surfaces: t…" at bounding box center [491, 187] width 537 height 60
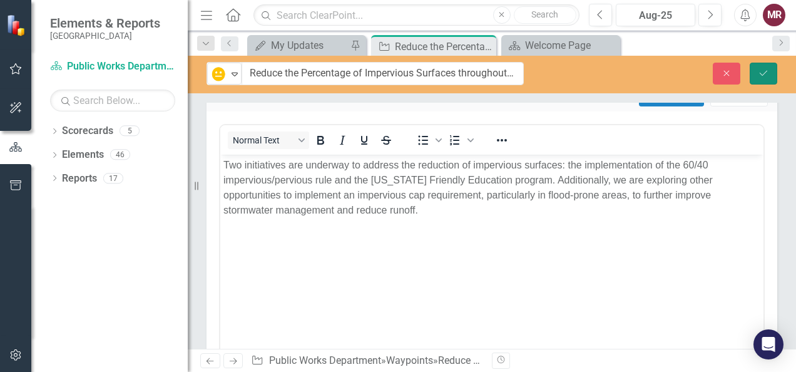
click at [760, 74] on icon "Save" at bounding box center [763, 73] width 11 height 9
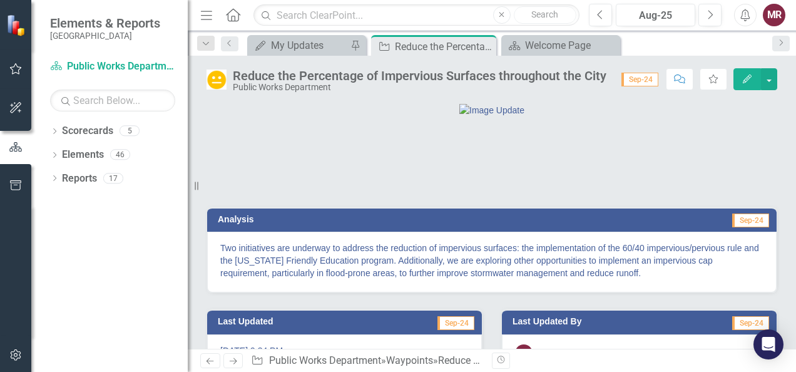
scroll to position [101, 0]
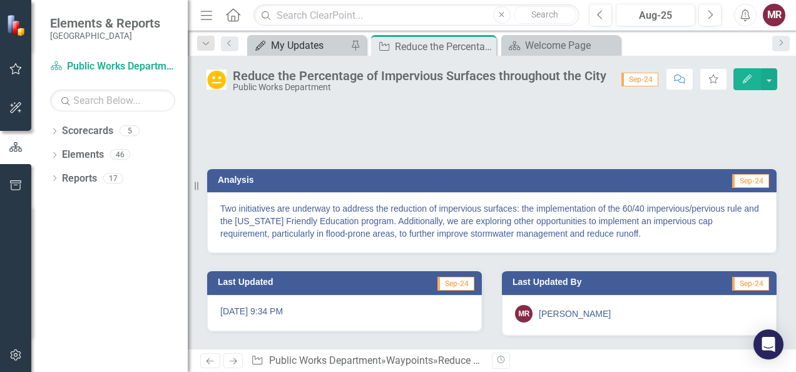
click at [319, 50] on div "My Updates" at bounding box center [309, 46] width 76 height 16
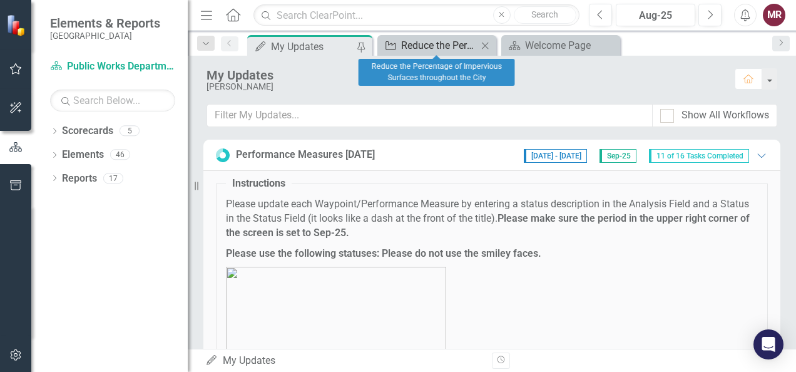
click at [419, 49] on div "Reduce the Percentage of Impervious Surfaces throughout the City" at bounding box center [439, 46] width 76 height 16
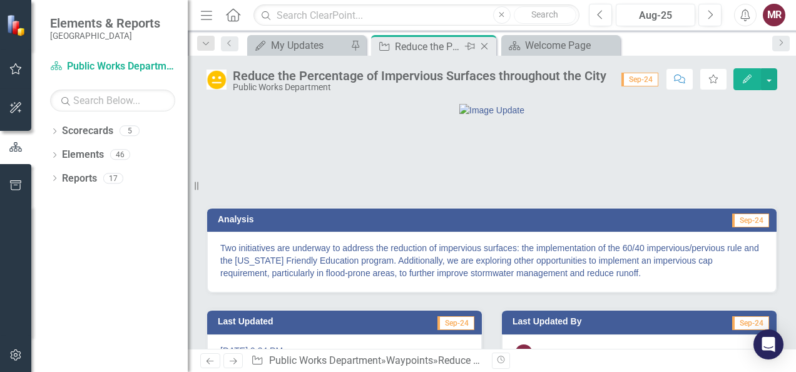
click at [484, 45] on icon at bounding box center [484, 46] width 7 height 7
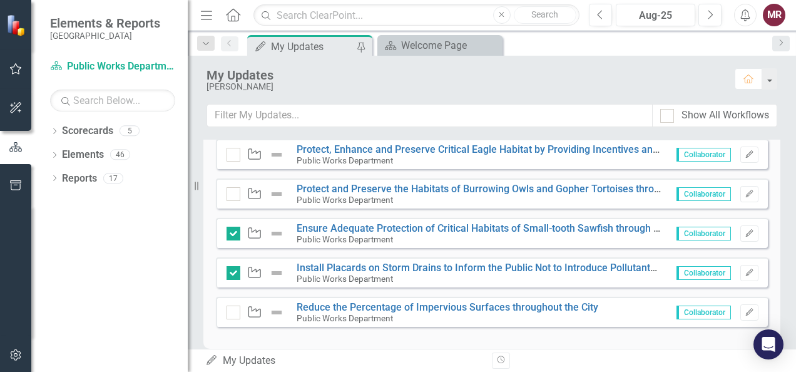
scroll to position [708, 0]
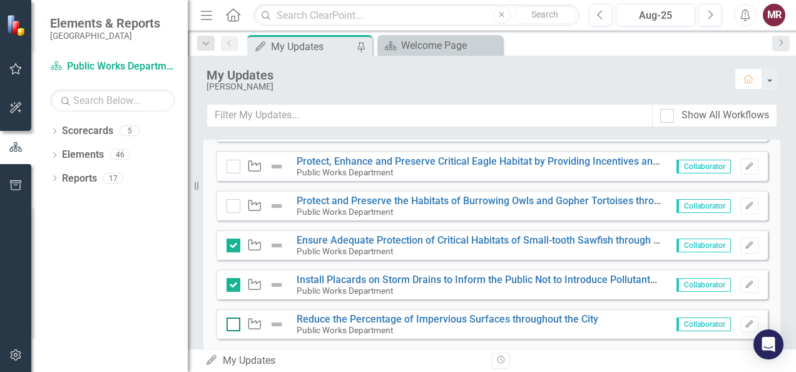
click at [236, 322] on div at bounding box center [233, 324] width 14 height 14
click at [235, 322] on input "checkbox" at bounding box center [230, 321] width 8 height 8
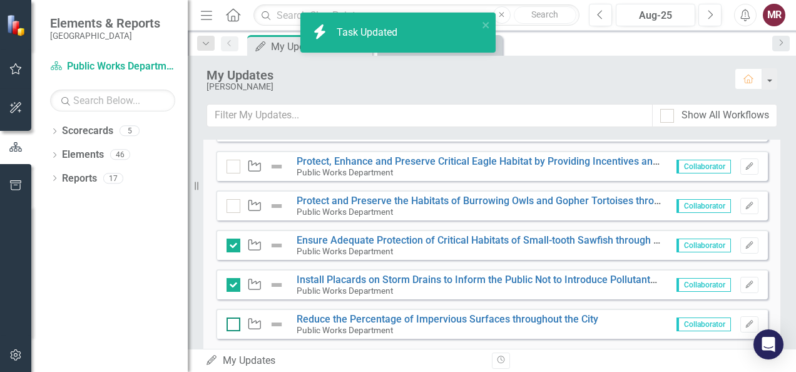
checkbox input "true"
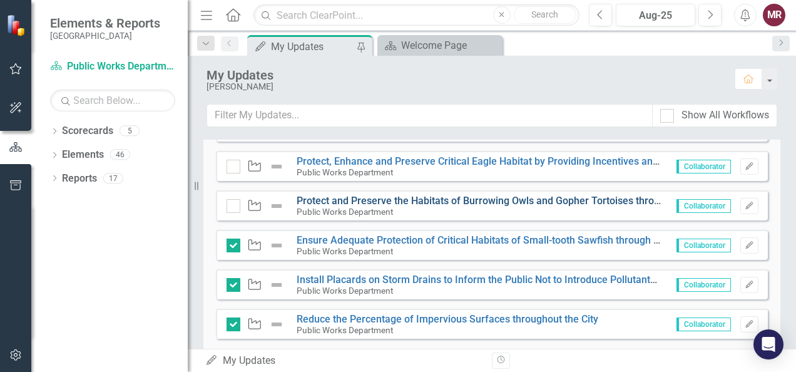
click at [557, 196] on link "Protect and Preserve the Habitats of Burrowing Owls and Gopher Tortoises throug…" at bounding box center [547, 201] width 501 height 12
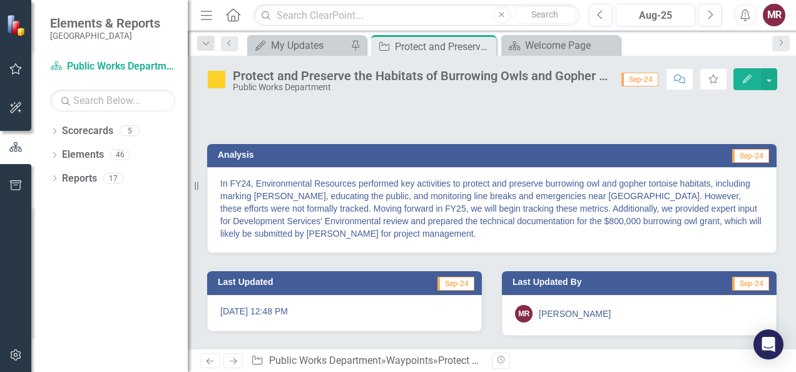
scroll to position [126, 0]
click at [485, 44] on icon "Close" at bounding box center [484, 46] width 13 height 10
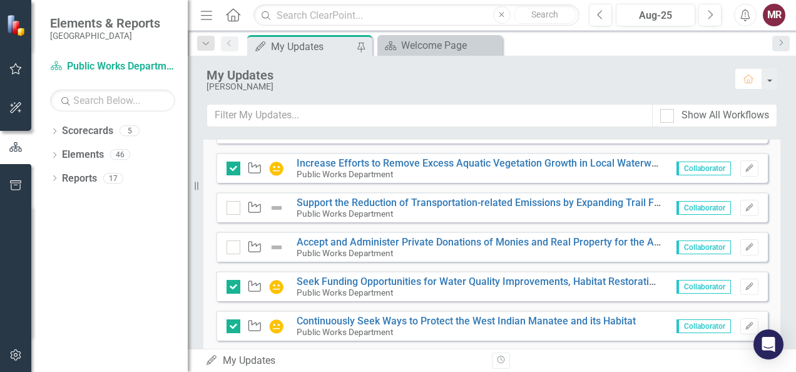
scroll to position [462, 0]
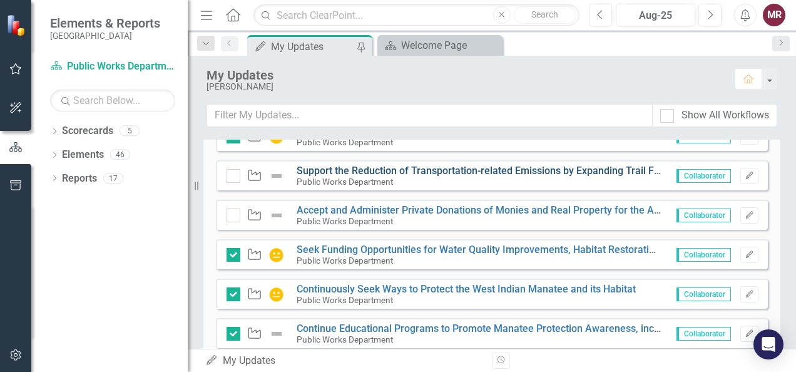
click at [556, 170] on link "Support the Reduction of Transportation-related Emissions by Expanding Trail Fa…" at bounding box center [665, 171] width 737 height 12
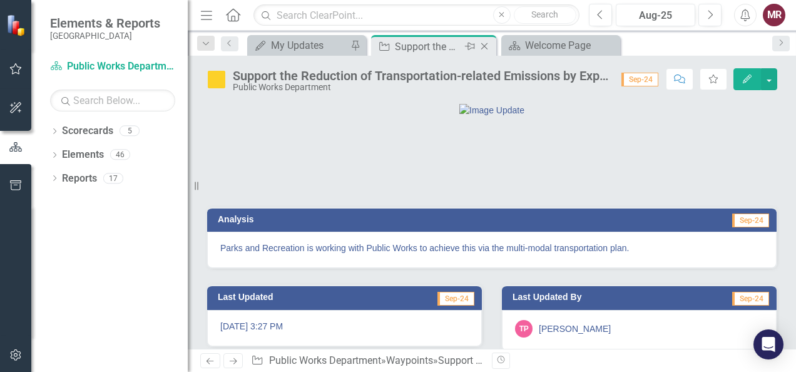
click at [484, 46] on icon at bounding box center [484, 46] width 7 height 7
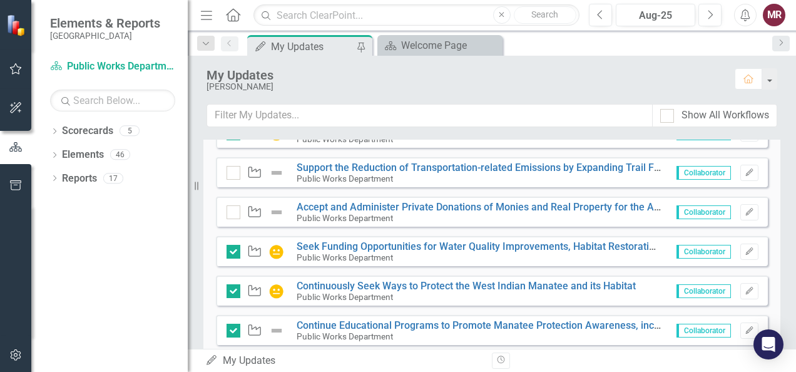
scroll to position [468, 0]
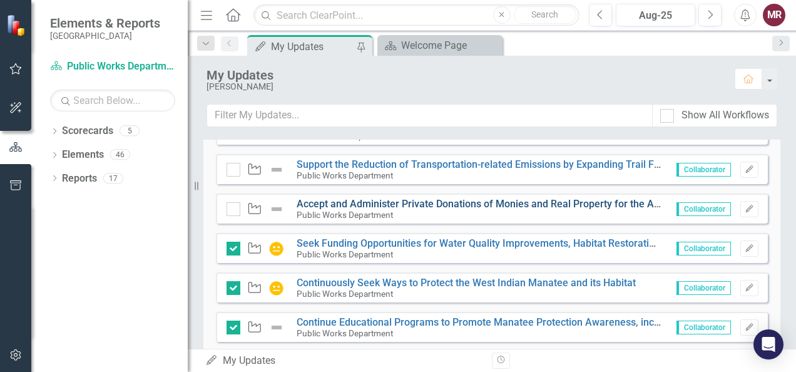
click at [599, 204] on link "Accept and Administer Private Donations of Monies and Real Property for the Acq…" at bounding box center [692, 204] width 791 height 12
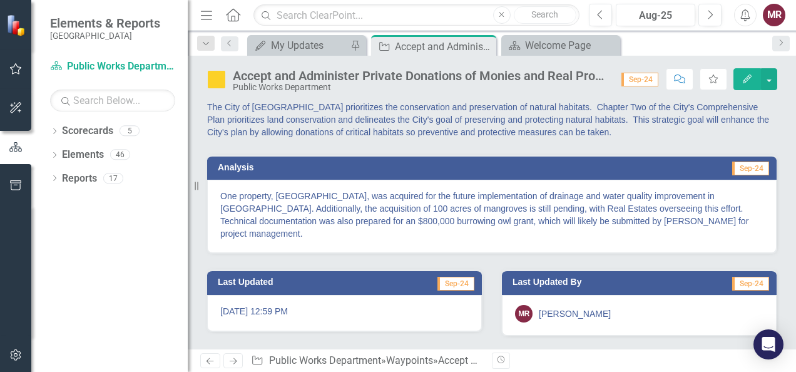
scroll to position [103, 0]
click at [483, 44] on icon at bounding box center [484, 46] width 7 height 7
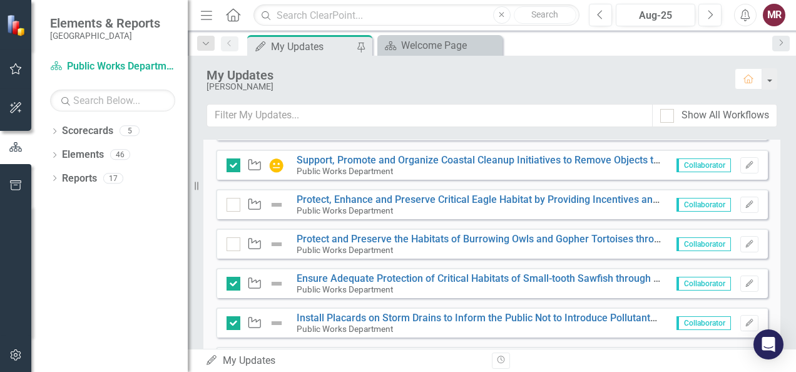
scroll to position [672, 0]
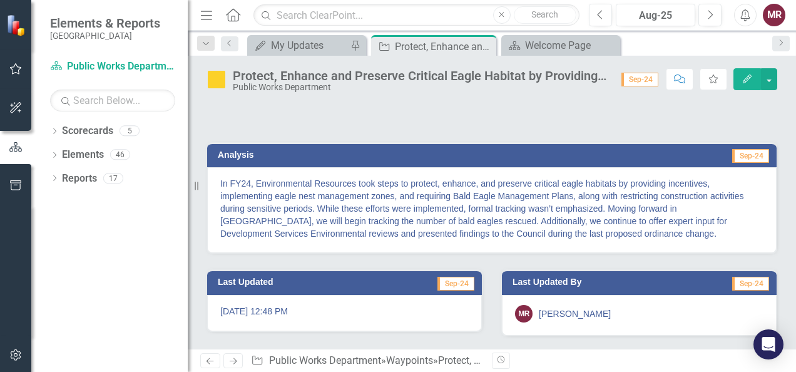
scroll to position [126, 0]
click at [483, 46] on icon "Close" at bounding box center [484, 46] width 13 height 10
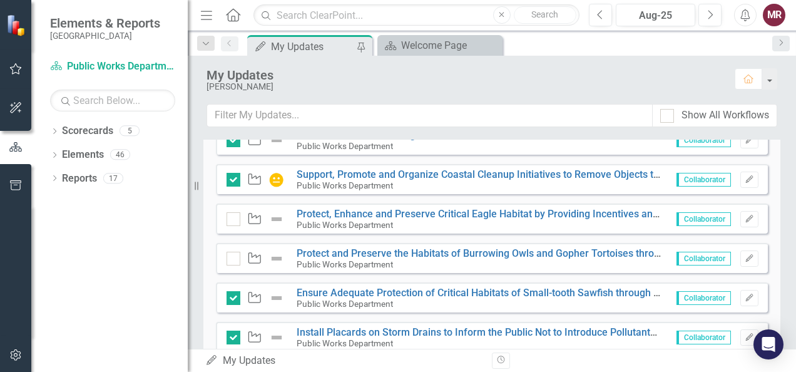
scroll to position [673, 0]
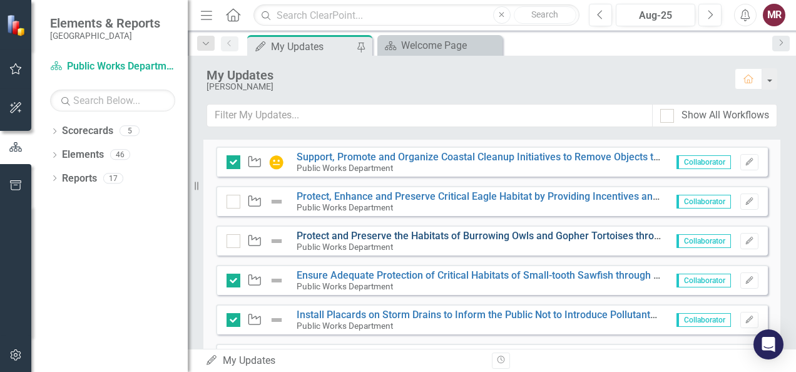
click at [543, 235] on link "Protect and Preserve the Habitats of Burrowing Owls and Gopher Tortoises throug…" at bounding box center [547, 236] width 501 height 12
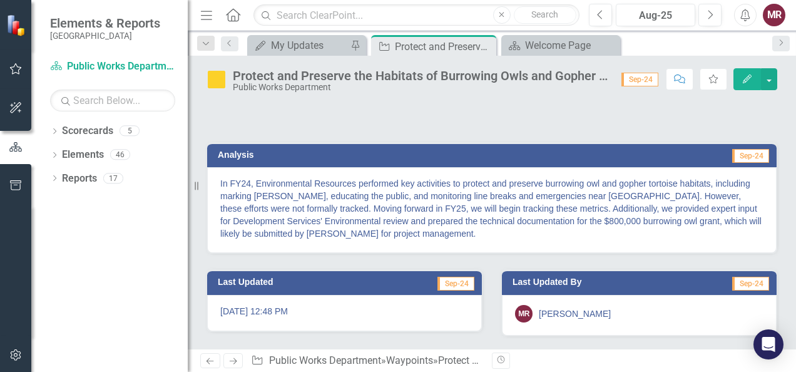
scroll to position [98, 0]
